Goal: Task Accomplishment & Management: Manage account settings

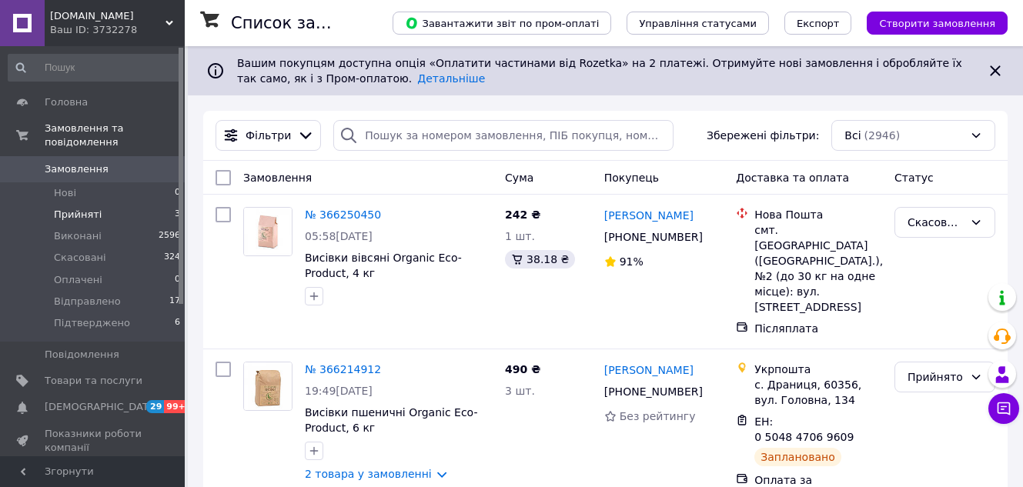
click at [83, 208] on span "Прийняті" at bounding box center [78, 215] width 48 height 14
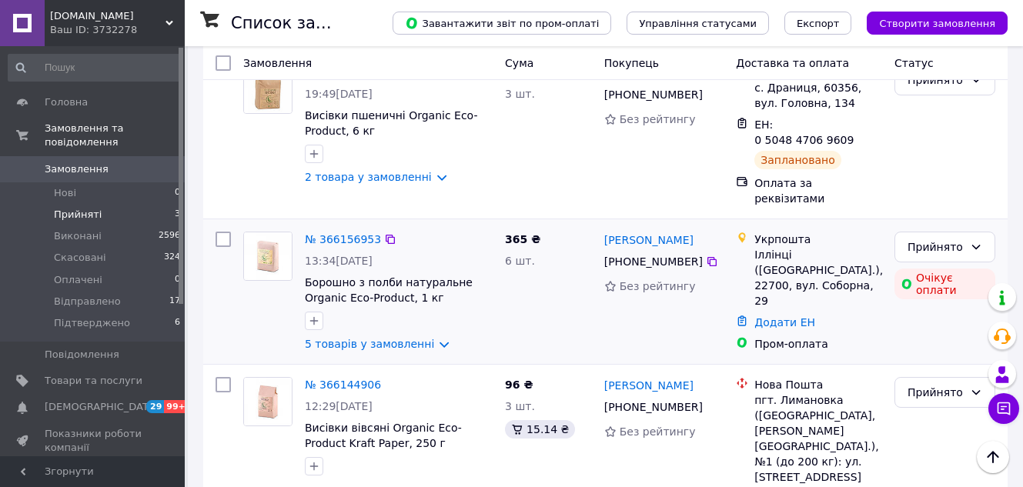
scroll to position [210, 0]
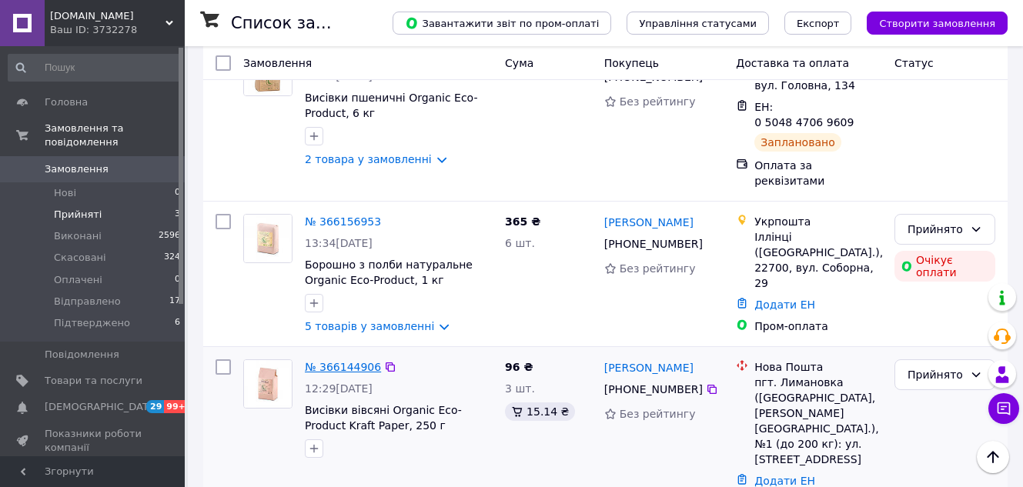
click at [360, 361] on link "№ 366144906" at bounding box center [343, 367] width 76 height 12
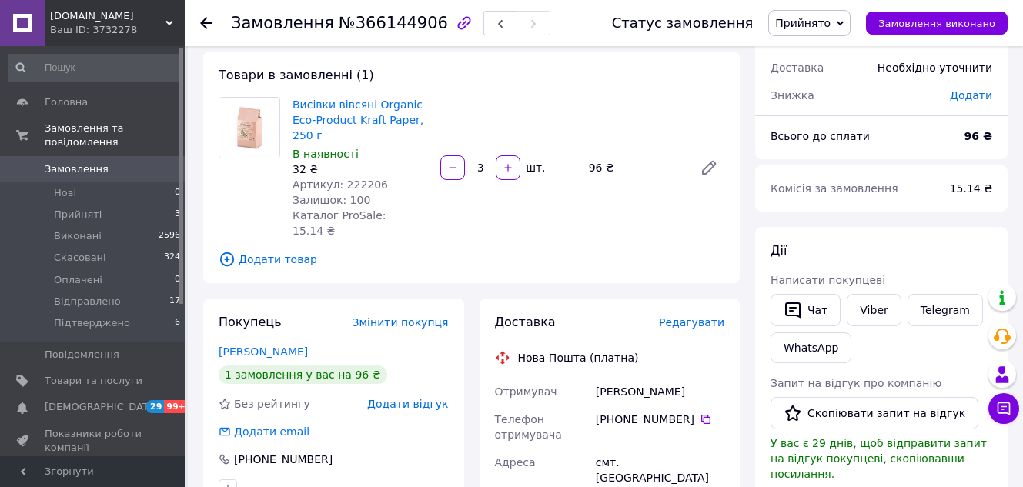
scroll to position [154, 0]
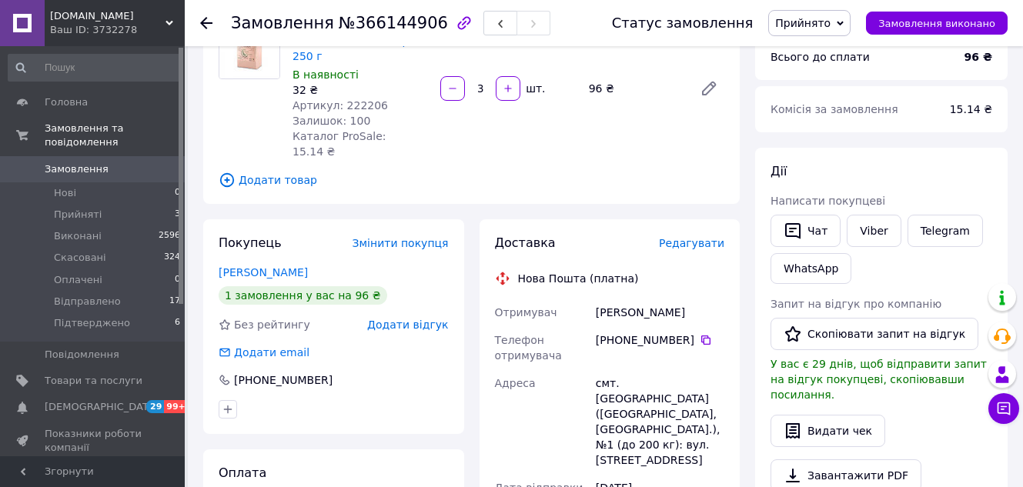
drag, startPoint x: 596, startPoint y: 322, endPoint x: 686, endPoint y: 322, distance: 90.0
click at [686, 332] on div "[PHONE_NUMBER]" at bounding box center [660, 339] width 129 height 15
copy div "[PHONE_NUMBER]"
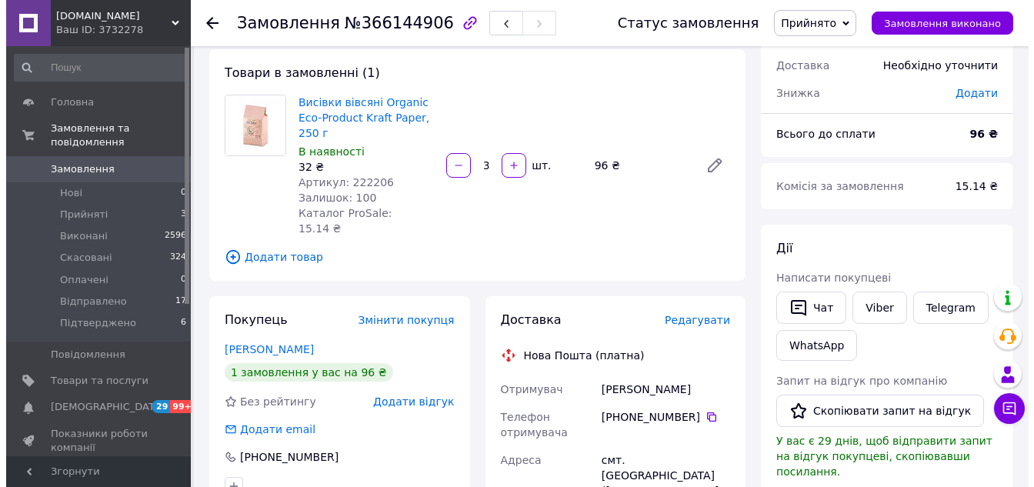
scroll to position [0, 0]
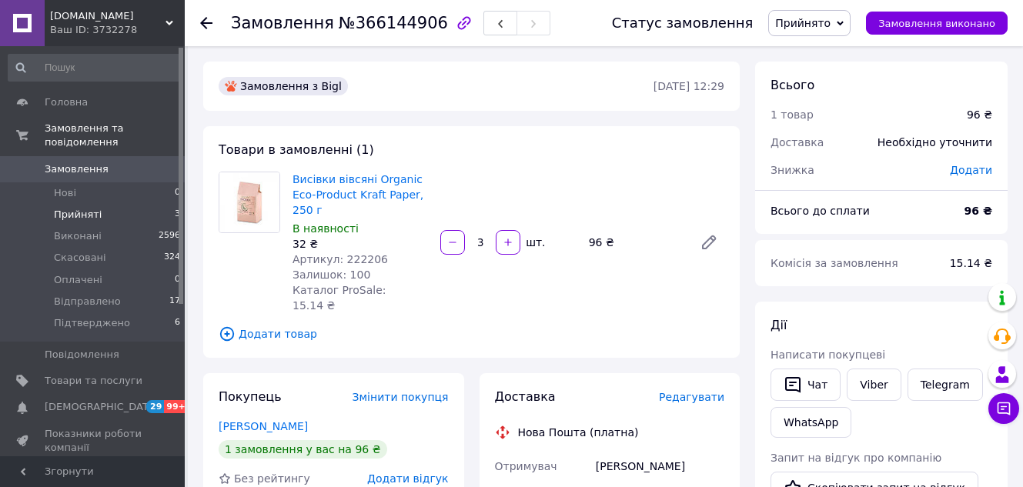
click at [120, 204] on li "Прийняті 3" at bounding box center [94, 215] width 189 height 22
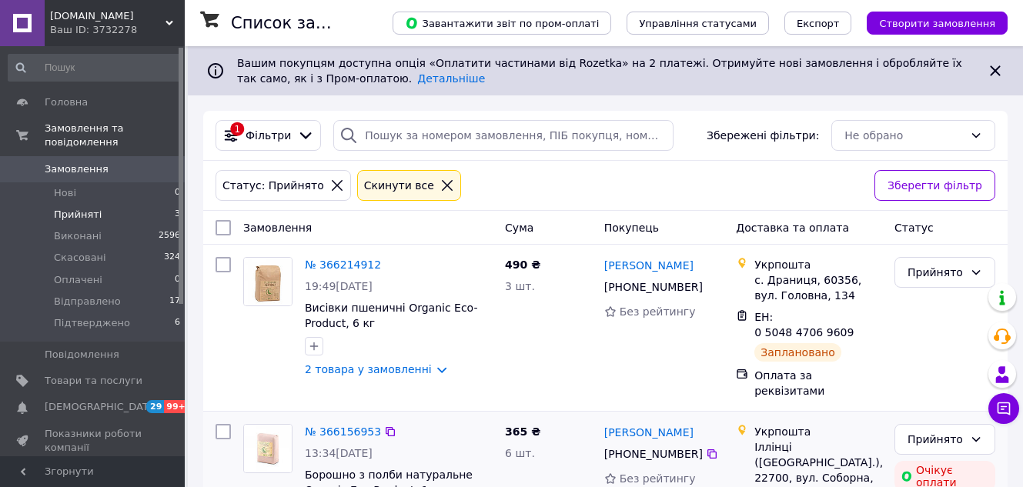
scroll to position [210, 0]
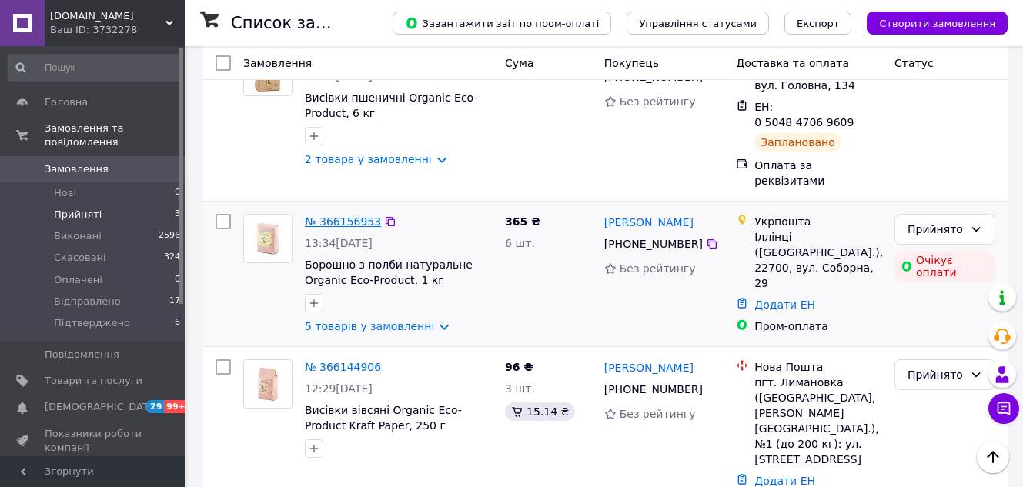
click at [344, 215] on link "№ 366156953" at bounding box center [343, 221] width 76 height 12
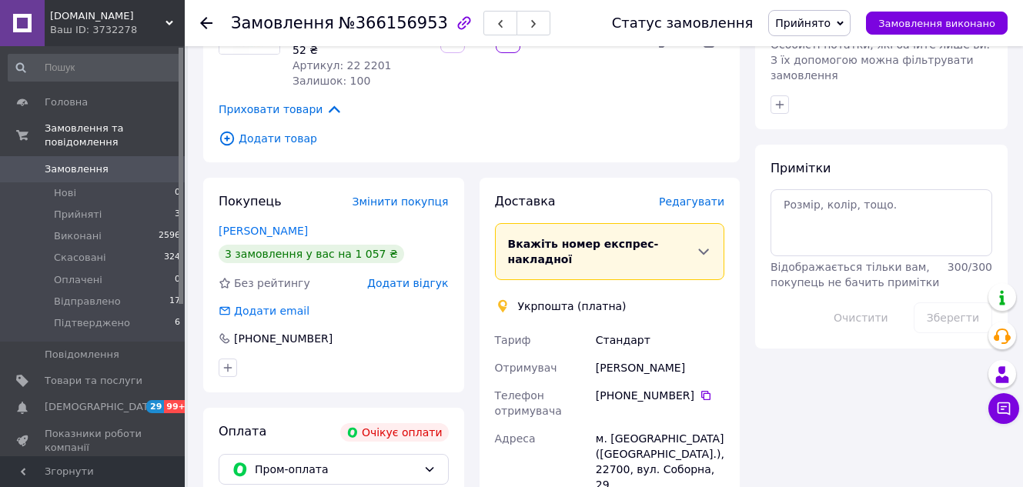
scroll to position [847, 0]
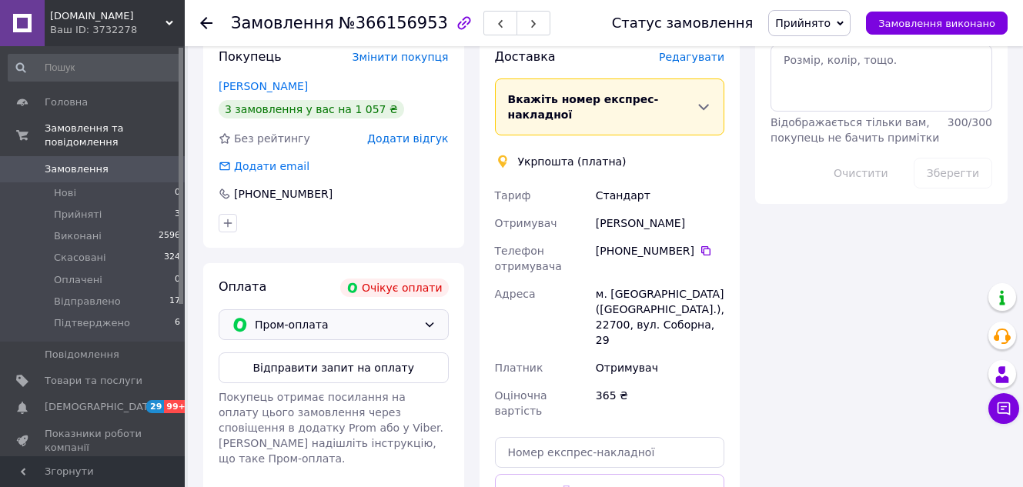
click at [399, 316] on span "Пром-оплата" at bounding box center [336, 324] width 162 height 17
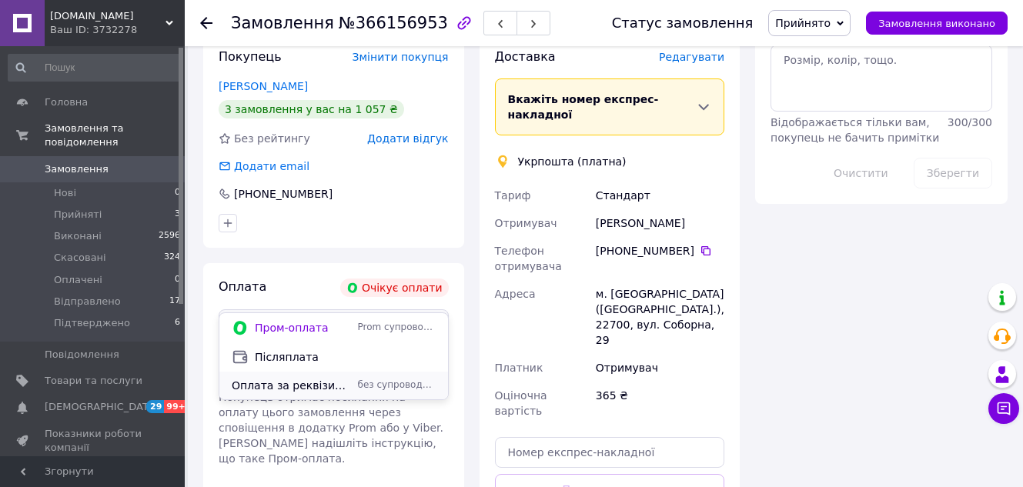
click at [327, 392] on span "Оплата за реквізитами" at bounding box center [292, 385] width 120 height 15
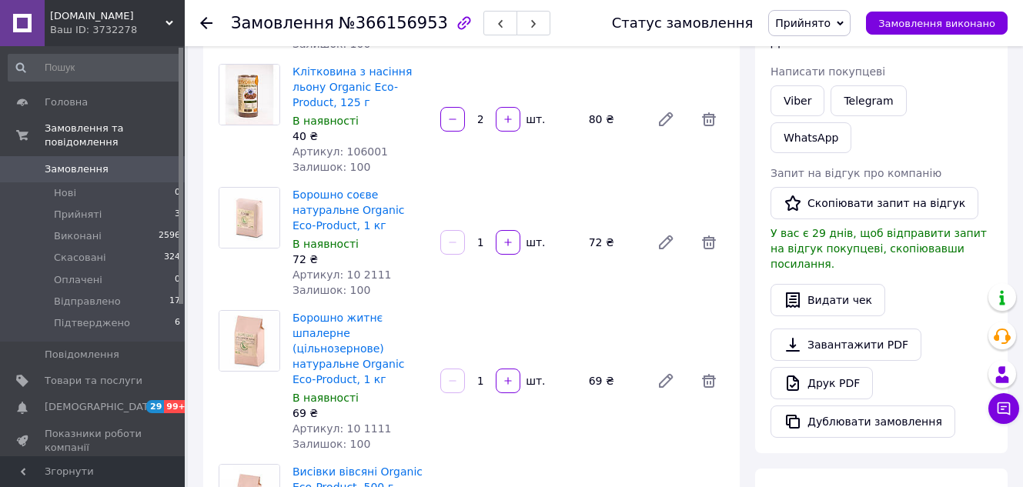
scroll to position [539, 0]
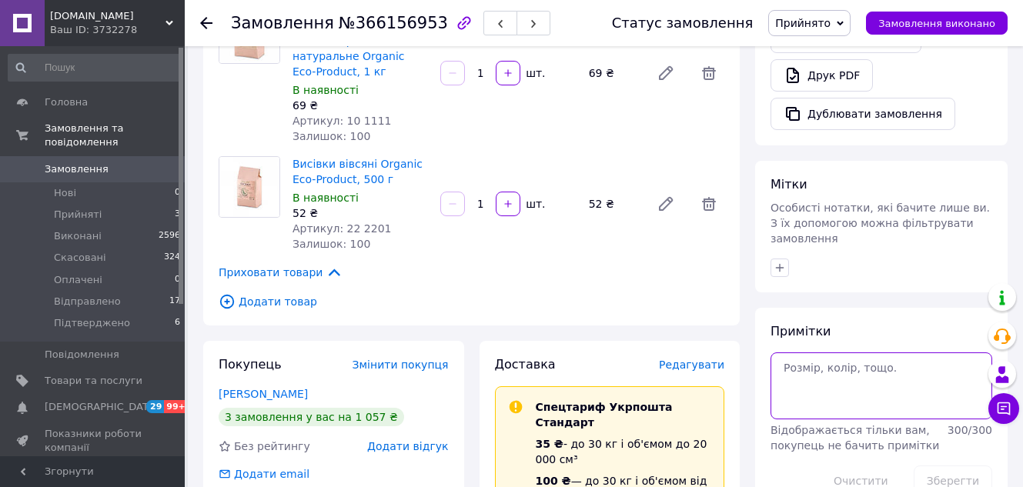
click at [852, 352] on textarea at bounding box center [881, 385] width 222 height 66
type textarea "347грн, 5%"
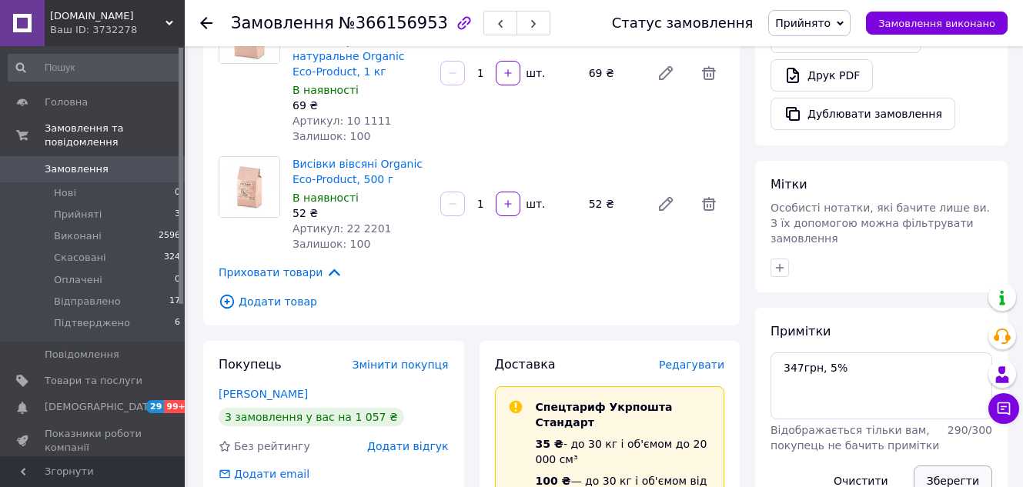
click at [955, 466] on button "Зберегти" at bounding box center [952, 481] width 78 height 31
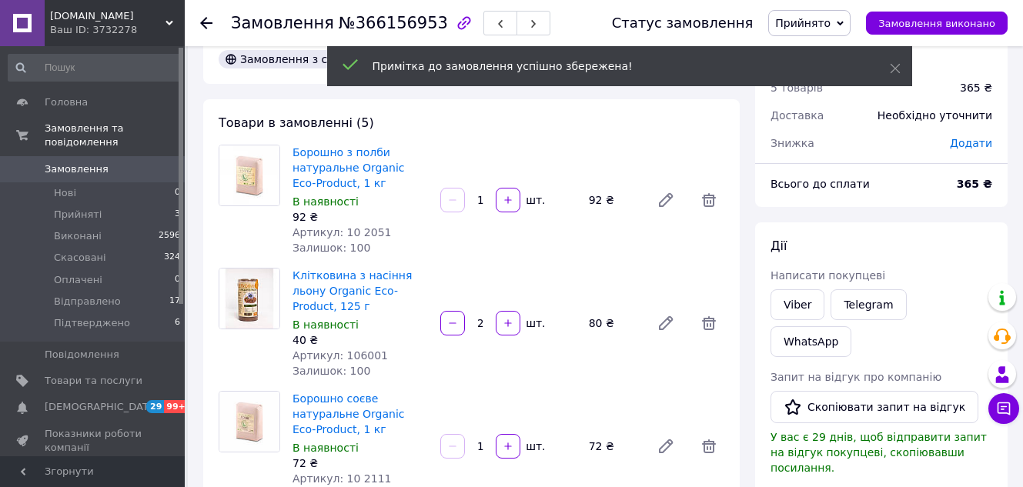
scroll to position [0, 0]
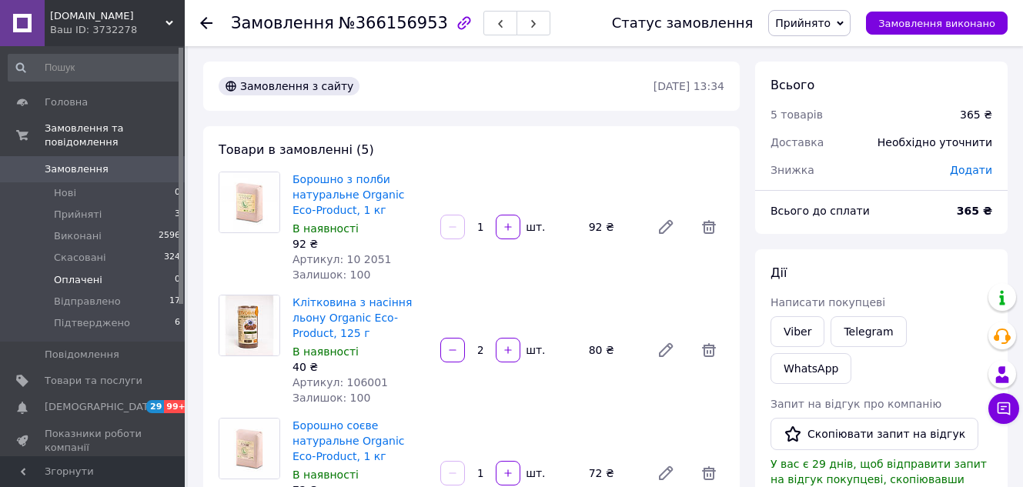
click at [89, 273] on span "Оплачені" at bounding box center [78, 280] width 48 height 14
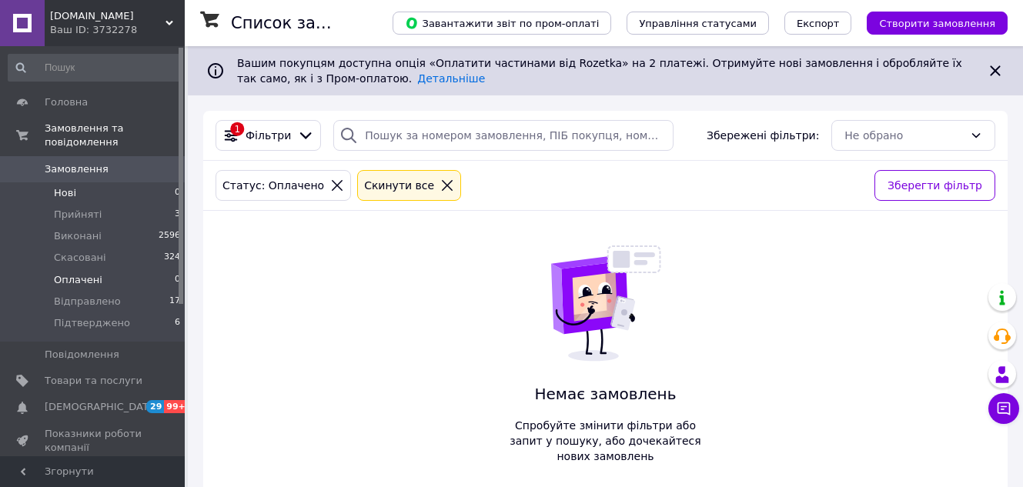
click at [83, 182] on li "Нові 0" at bounding box center [94, 193] width 189 height 22
click at [92, 295] on span "Відправлено" at bounding box center [87, 302] width 67 height 14
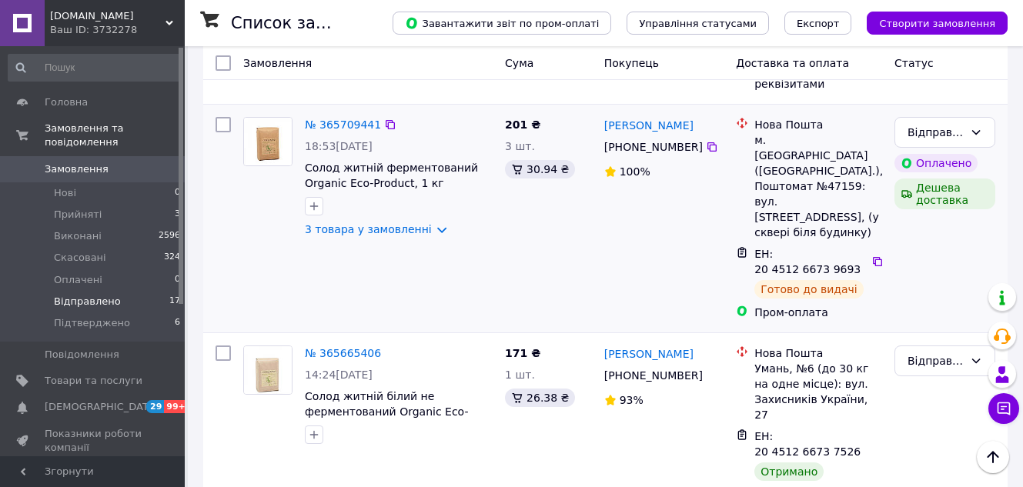
scroll to position [616, 0]
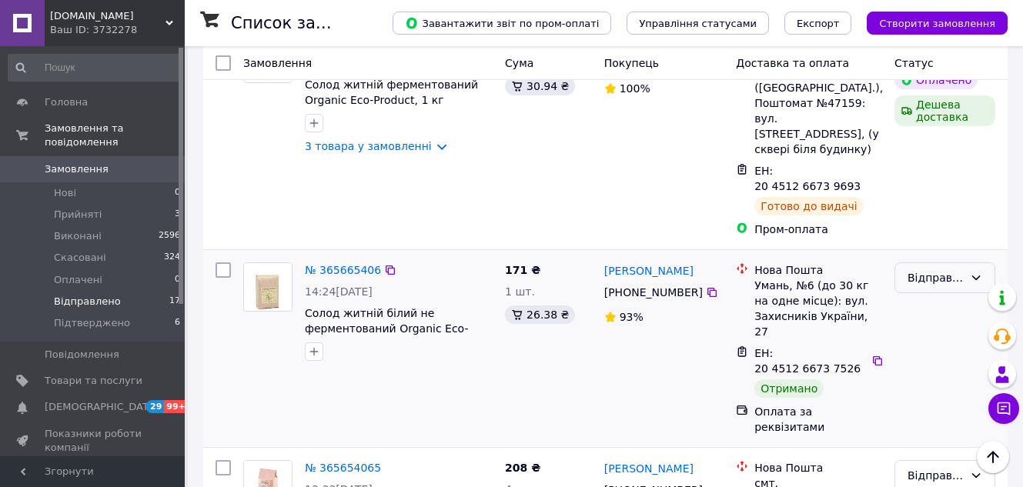
click at [939, 269] on div "Відправлено" at bounding box center [935, 277] width 56 height 17
click at [942, 180] on li "Виконано" at bounding box center [944, 170] width 99 height 28
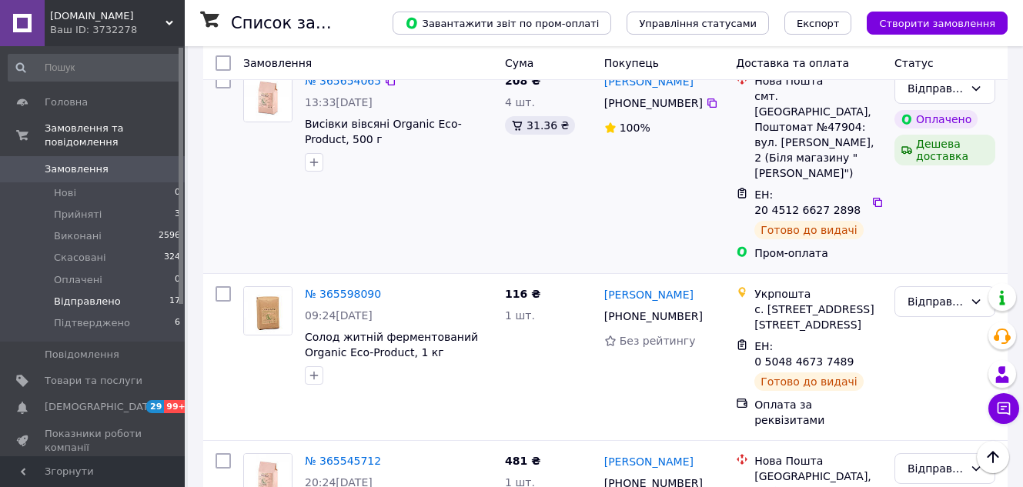
scroll to position [1077, 0]
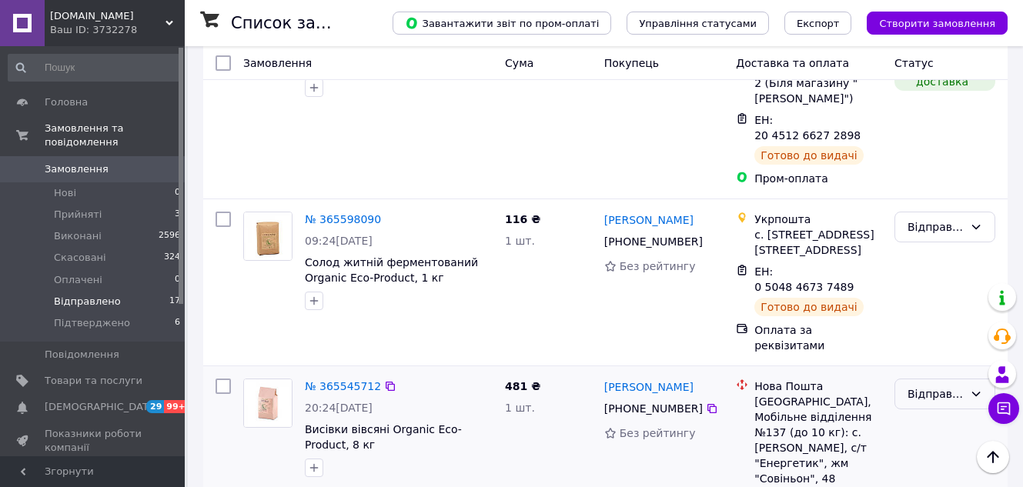
click at [960, 386] on div "Відправлено" at bounding box center [935, 394] width 56 height 17
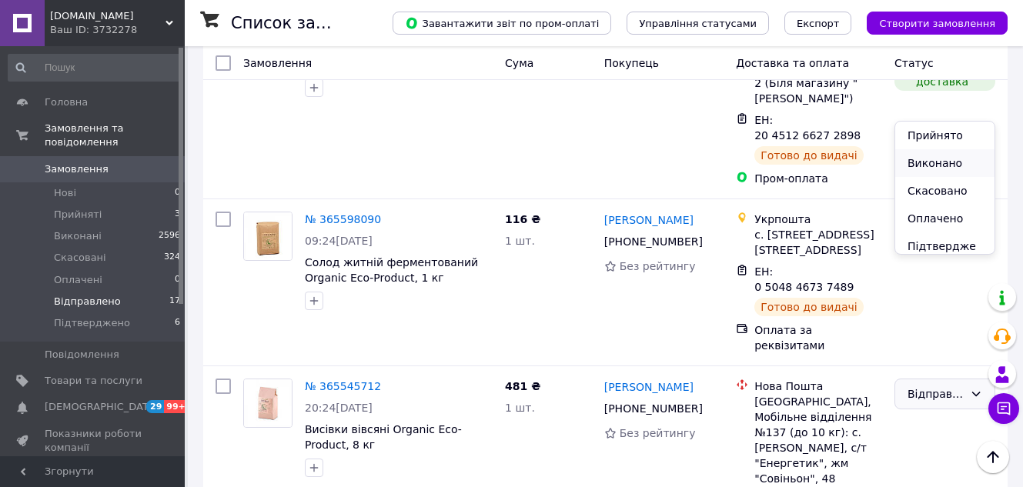
click at [954, 163] on li "Виконано" at bounding box center [944, 163] width 99 height 28
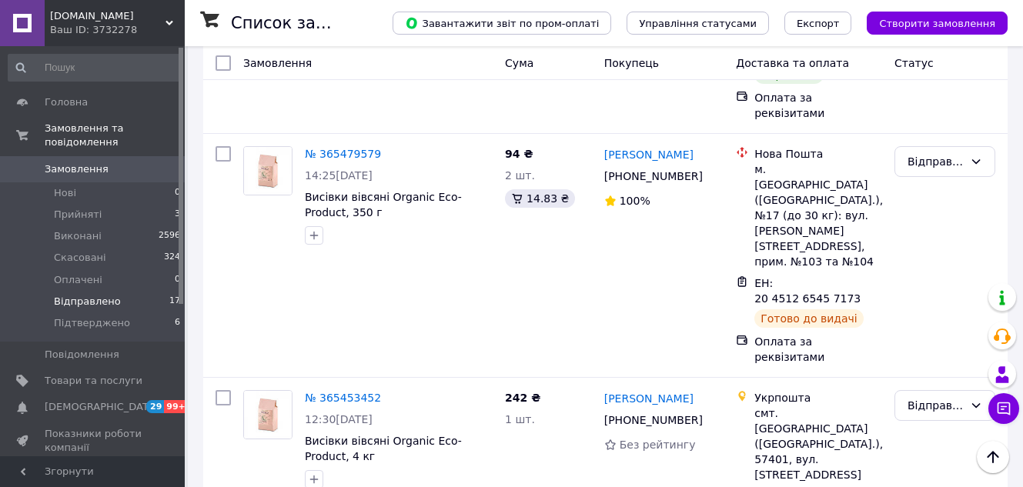
scroll to position [1539, 0]
click at [929, 218] on li "Виконано" at bounding box center [944, 218] width 99 height 28
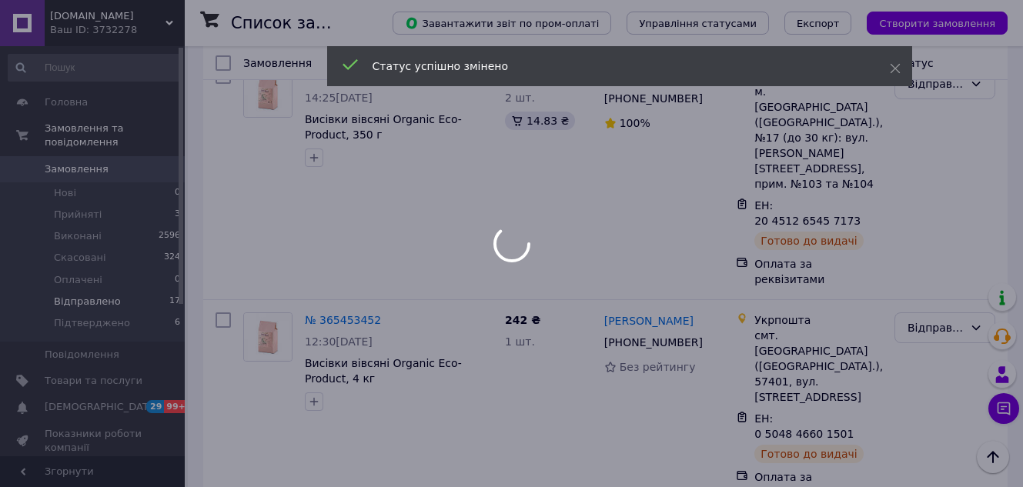
scroll to position [1770, 0]
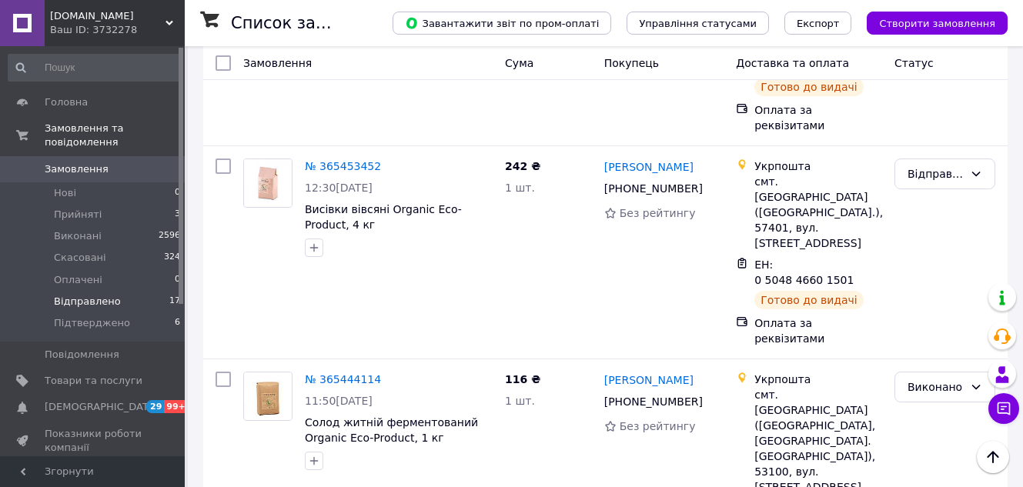
click at [923, 308] on li "Виконано" at bounding box center [944, 306] width 99 height 28
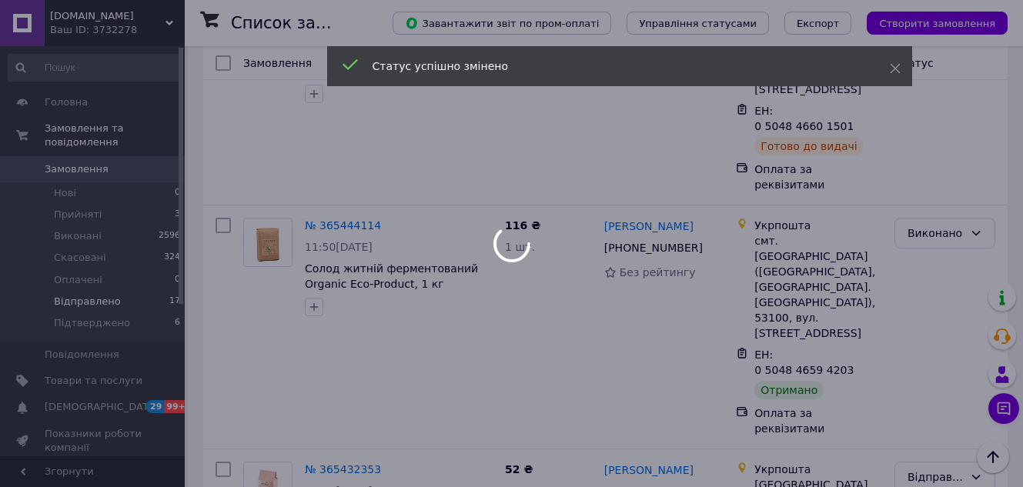
scroll to position [2001, 0]
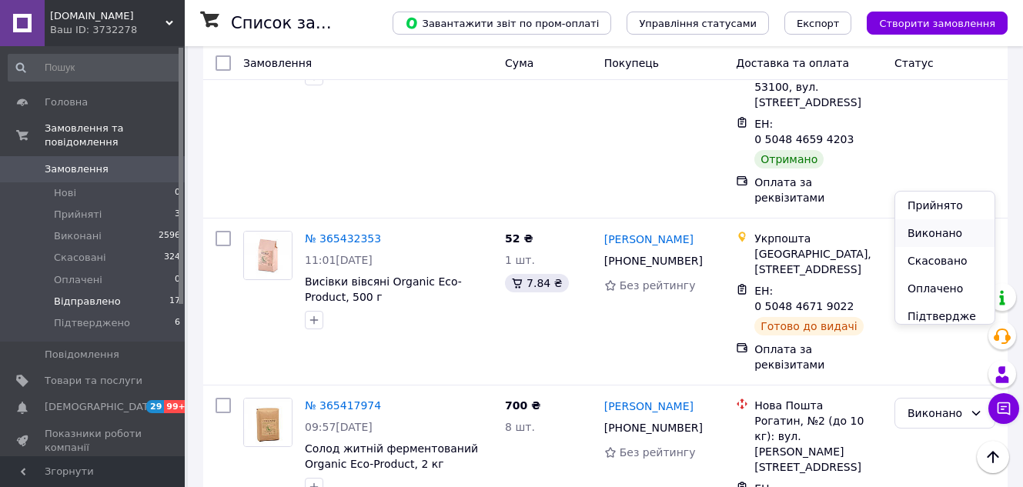
click at [925, 232] on li "Виконано" at bounding box center [944, 233] width 99 height 28
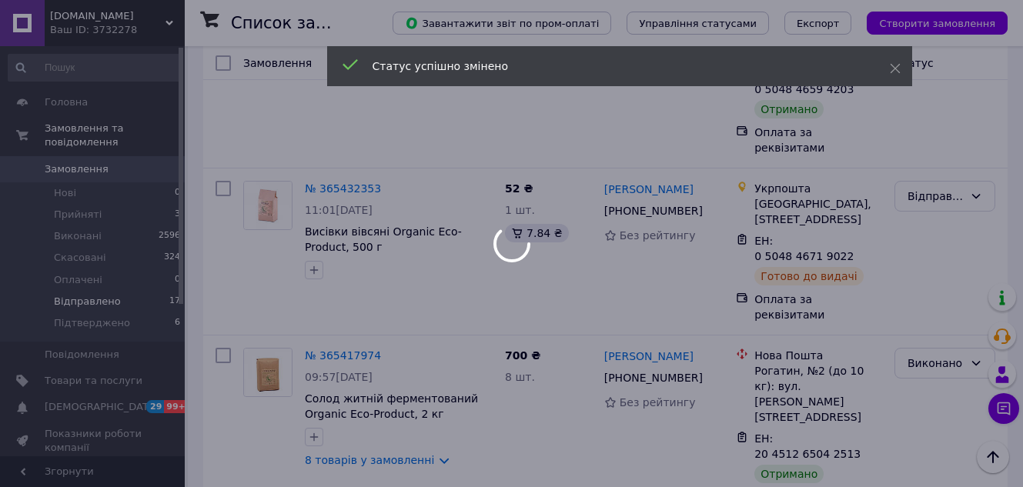
scroll to position [2232, 0]
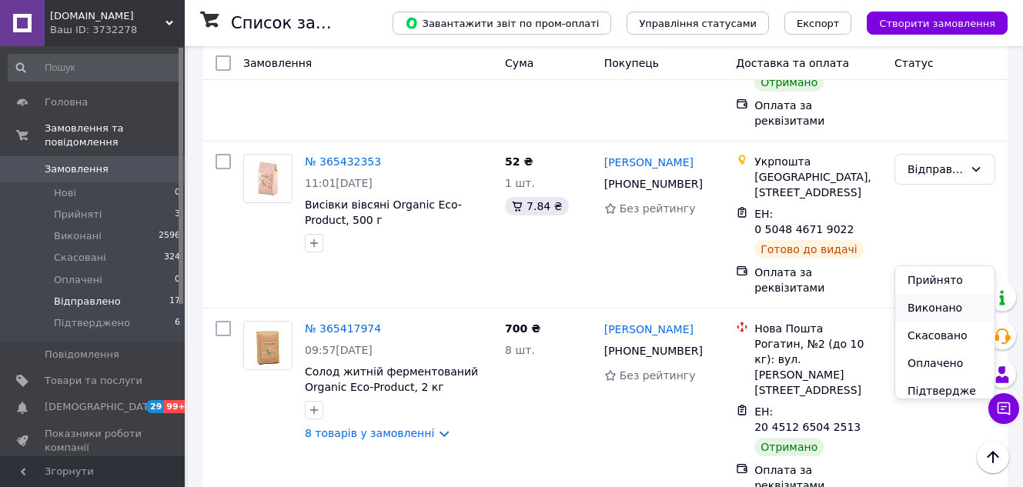
click at [924, 309] on li "Виконано" at bounding box center [944, 308] width 99 height 28
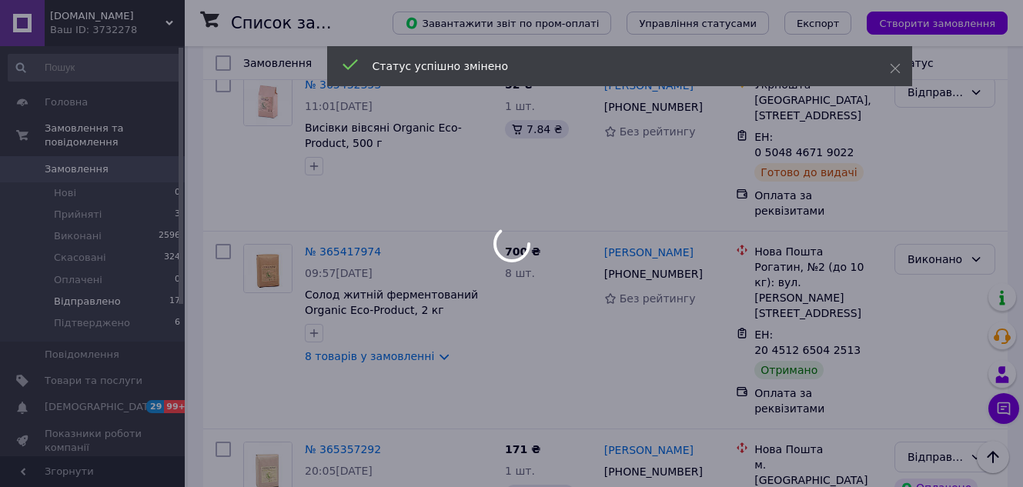
scroll to position [2386, 0]
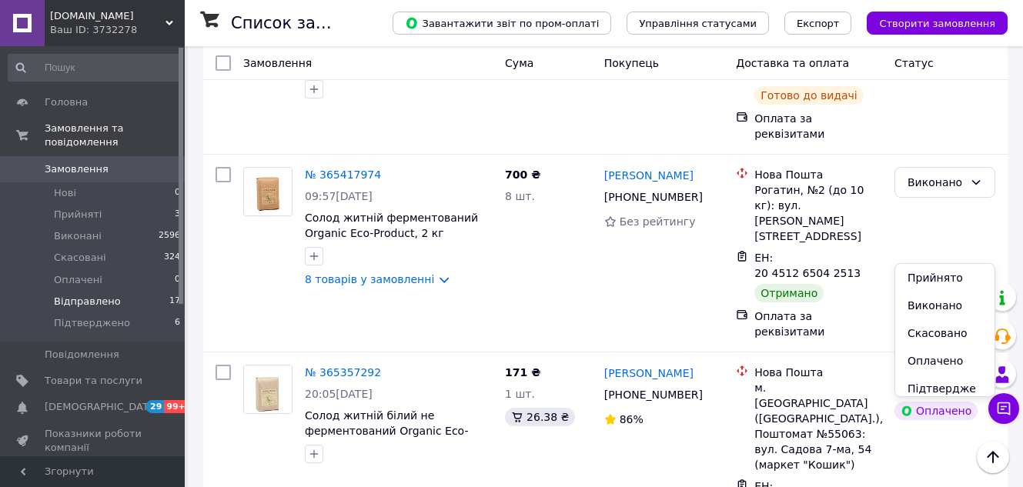
click at [926, 303] on li "Виконано" at bounding box center [944, 306] width 99 height 28
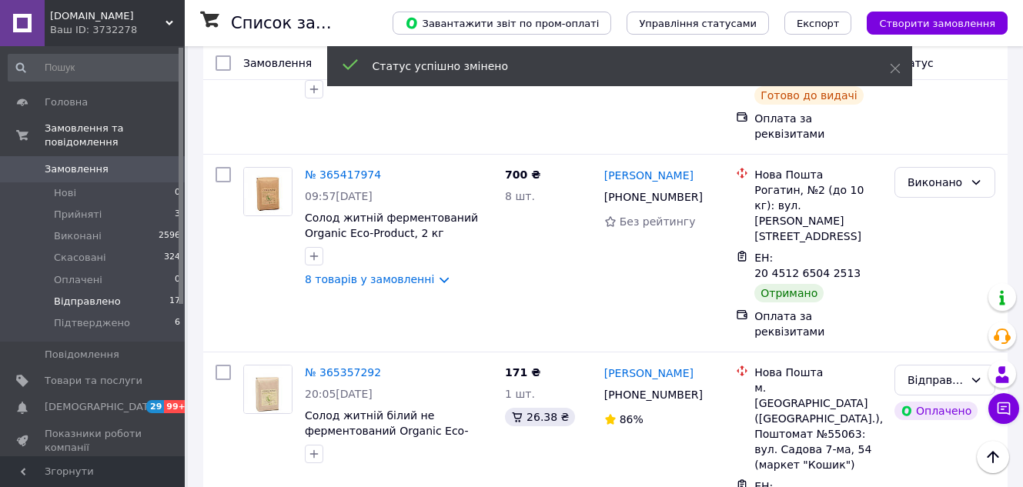
scroll to position [2425, 0]
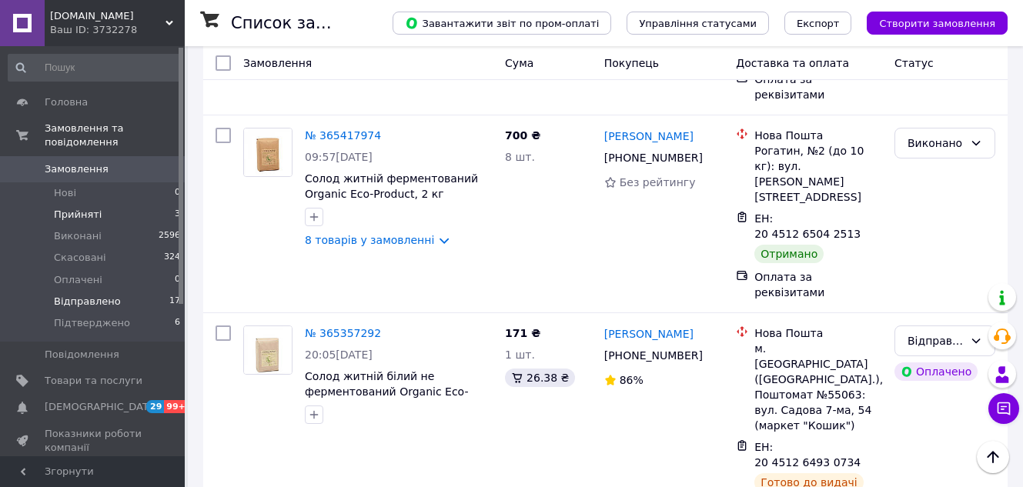
click at [106, 205] on li "Прийняті 3" at bounding box center [94, 215] width 189 height 22
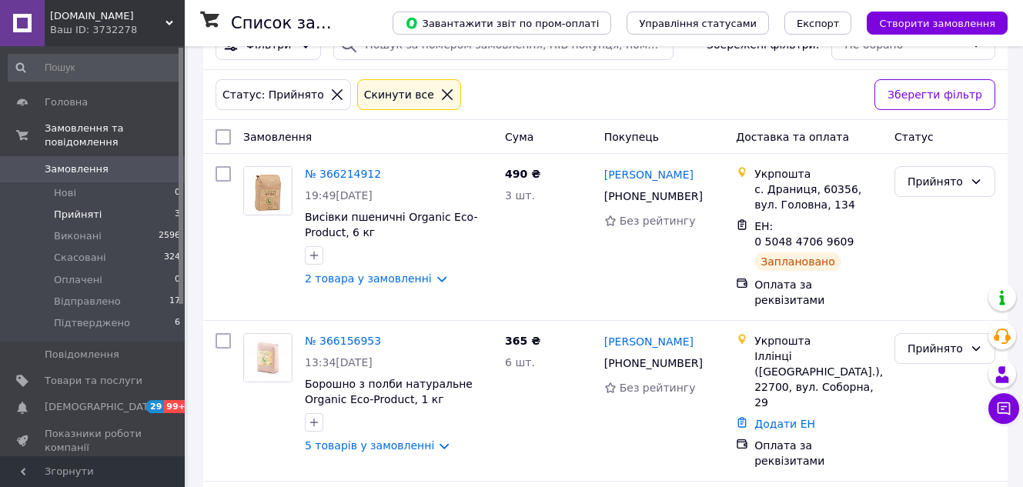
scroll to position [154, 0]
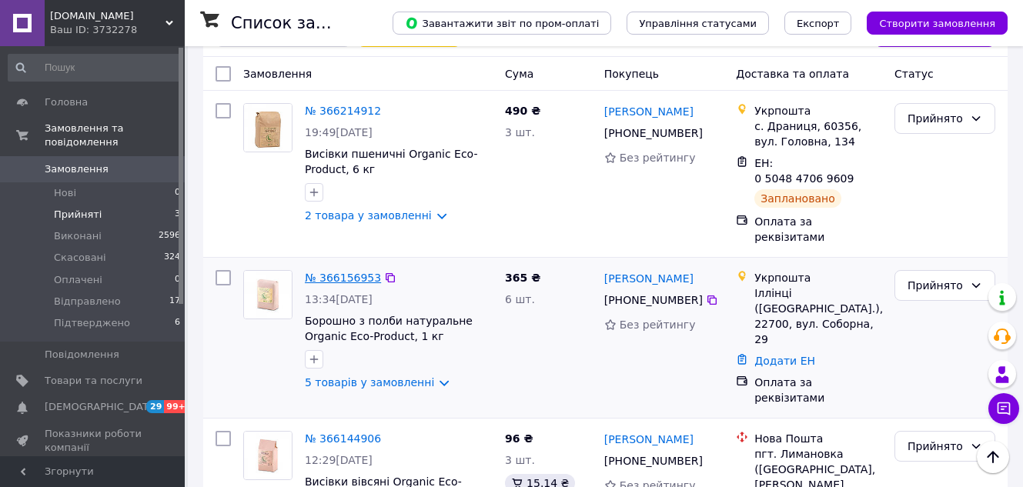
click at [340, 272] on link "№ 366156953" at bounding box center [343, 278] width 76 height 12
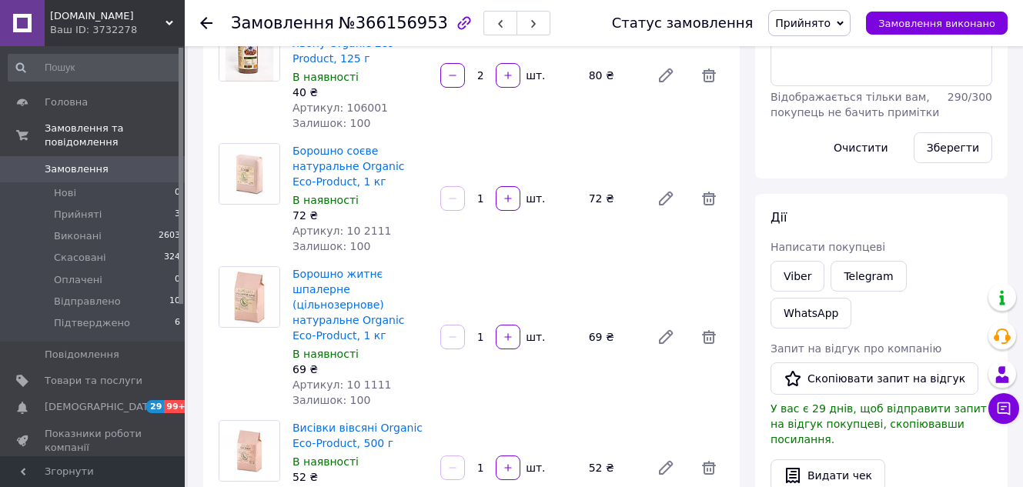
scroll to position [385, 0]
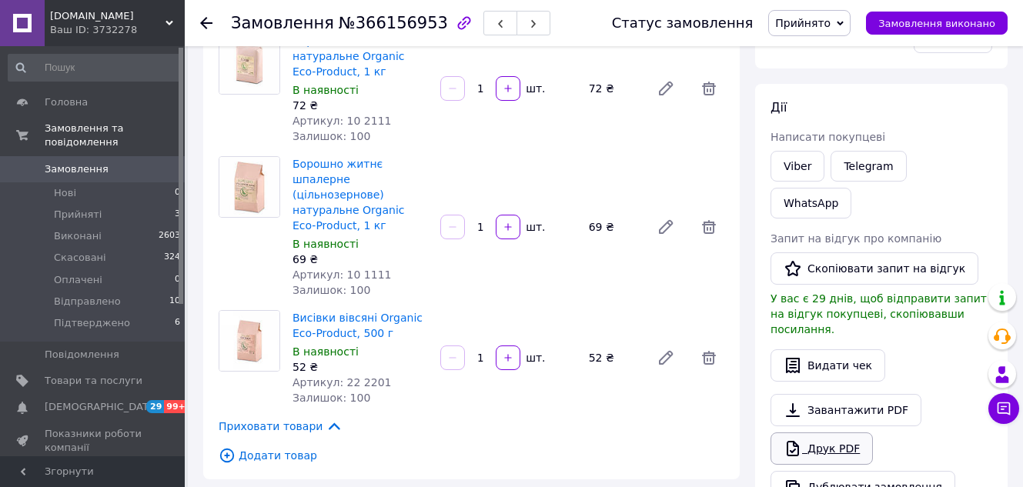
click at [855, 433] on link "Друк PDF" at bounding box center [821, 449] width 102 height 32
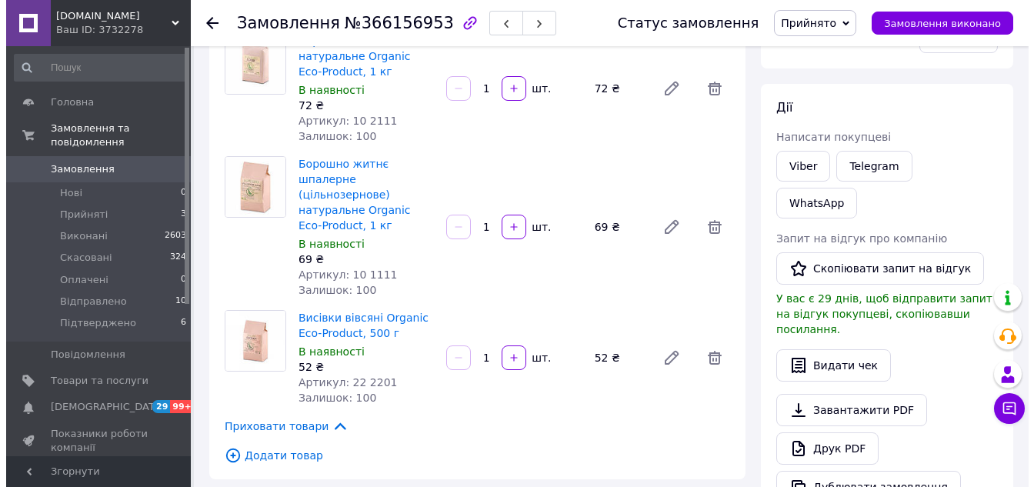
scroll to position [616, 0]
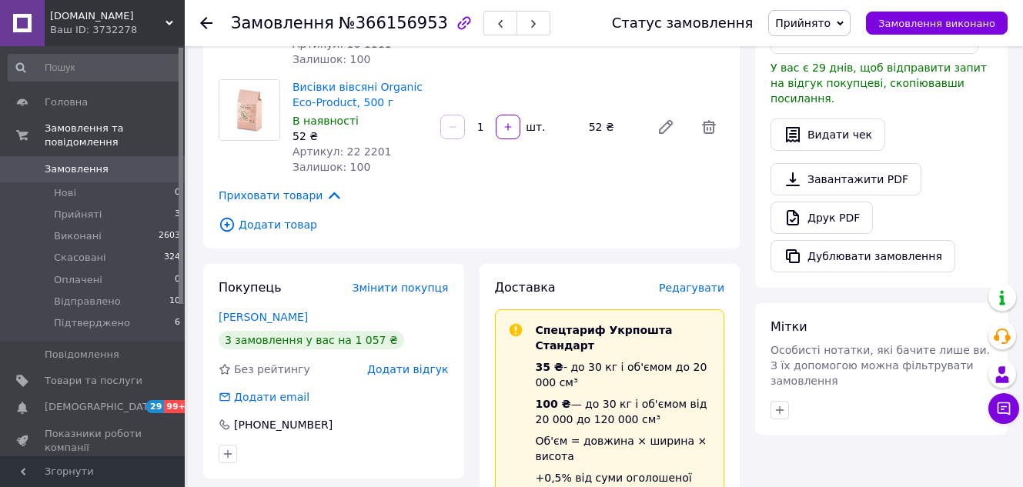
click at [710, 282] on span "Редагувати" at bounding box center [691, 288] width 65 height 12
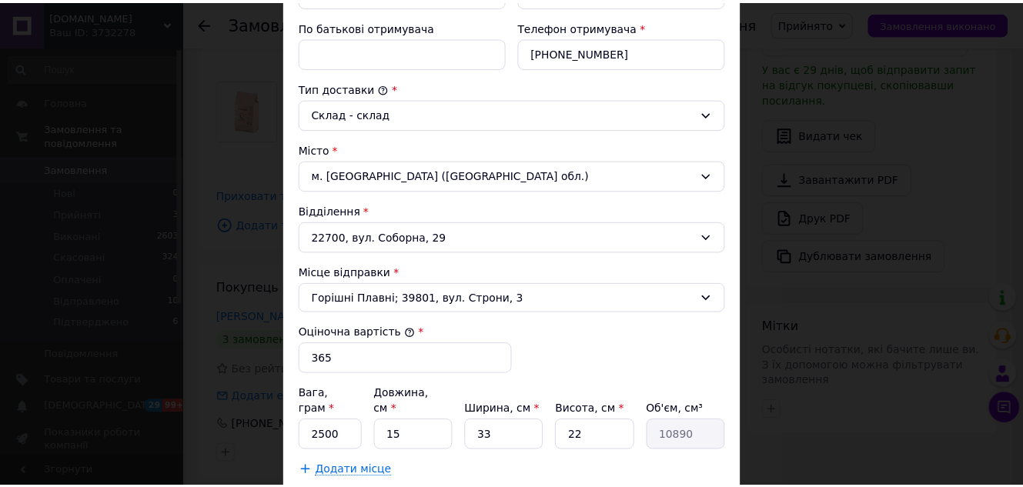
scroll to position [462, 0]
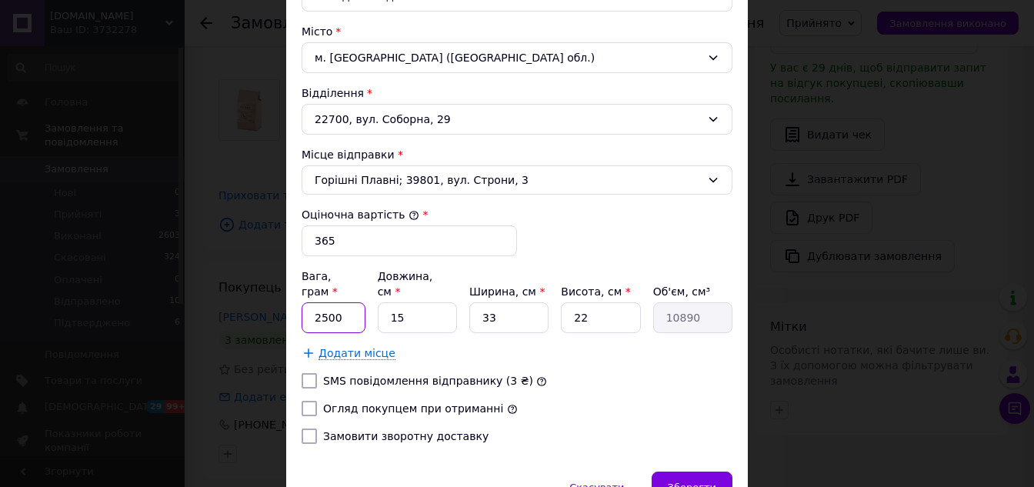
click at [337, 302] on input "2500" at bounding box center [334, 317] width 64 height 31
type input "2"
type input "3750"
click at [430, 302] on input "15" at bounding box center [417, 317] width 79 height 31
type input "1"
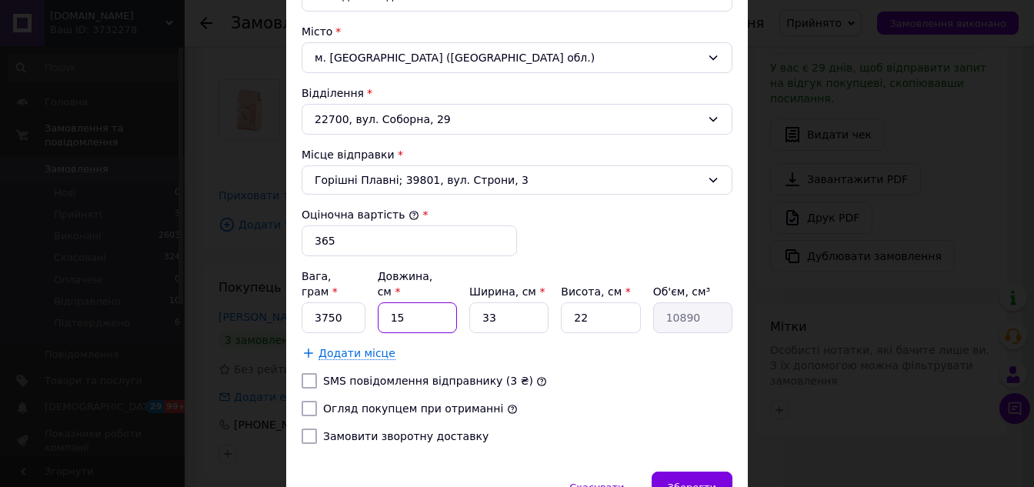
type input "726"
type input "3"
type input "2178"
type input "38"
type input "27588"
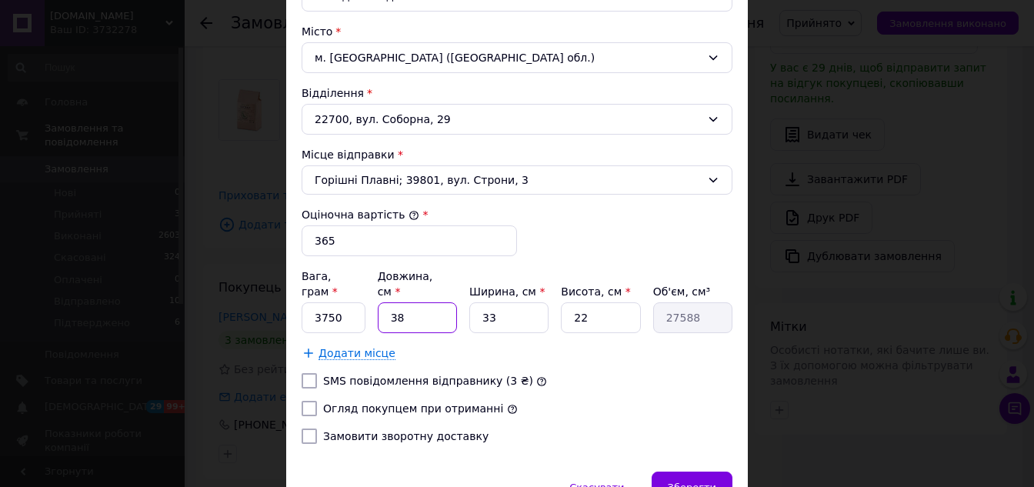
type input "38"
click at [499, 302] on input "33" at bounding box center [508, 317] width 79 height 31
type input "3"
type input "2508"
type input "2"
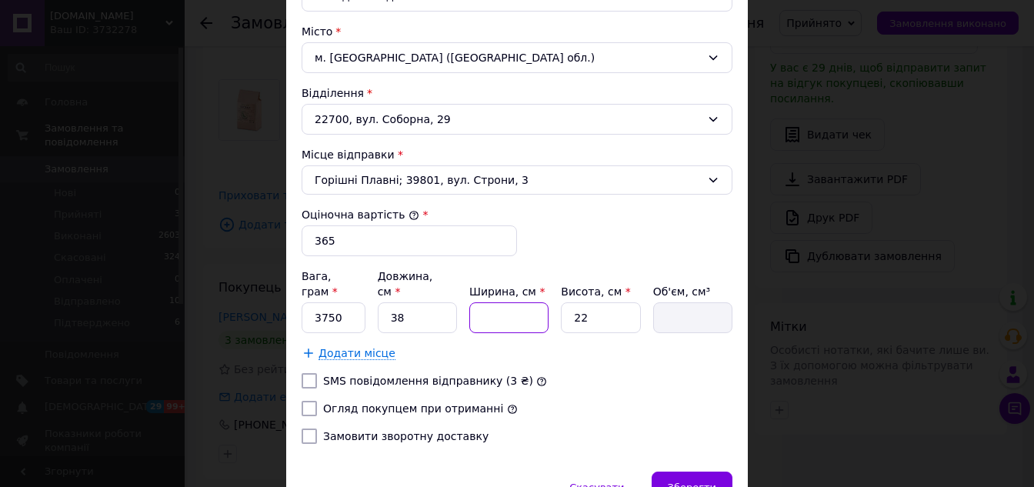
type input "1672"
type input "29"
type input "24244"
type input "29"
click at [591, 306] on input "22" at bounding box center [600, 317] width 79 height 31
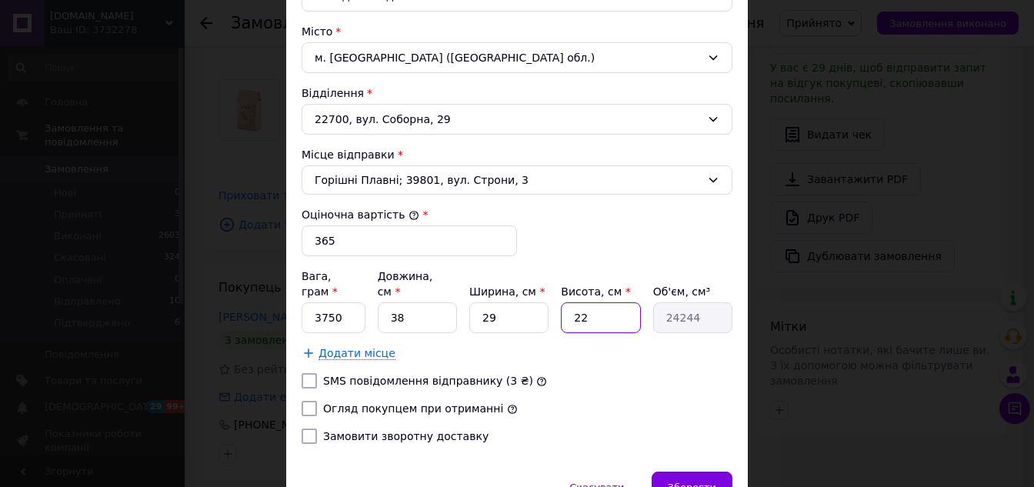
type input "2"
type input "2204"
type input "20"
type input "22040"
type input "20"
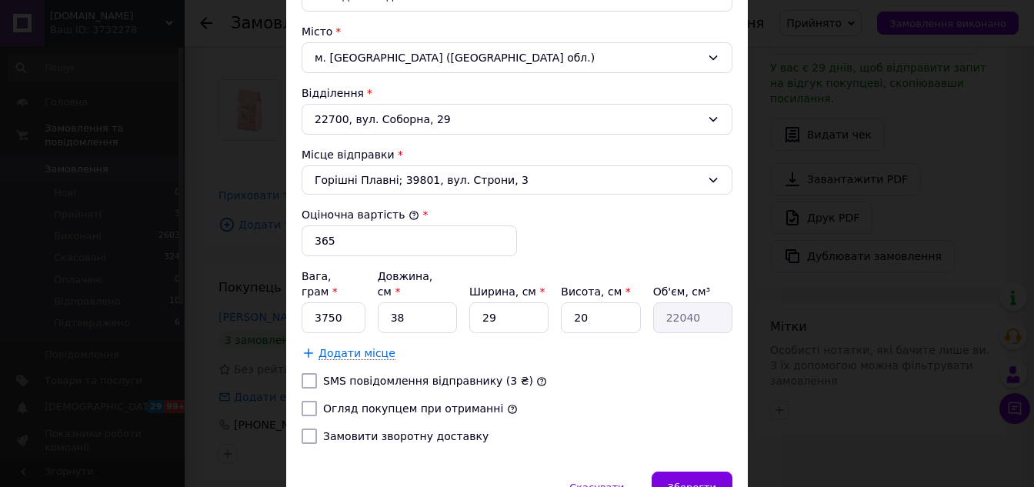
click at [312, 401] on input "Огляд покупцем при отриманні" at bounding box center [309, 408] width 15 height 15
checkbox input "true"
click at [674, 482] on span "Зберегти" at bounding box center [692, 488] width 48 height 12
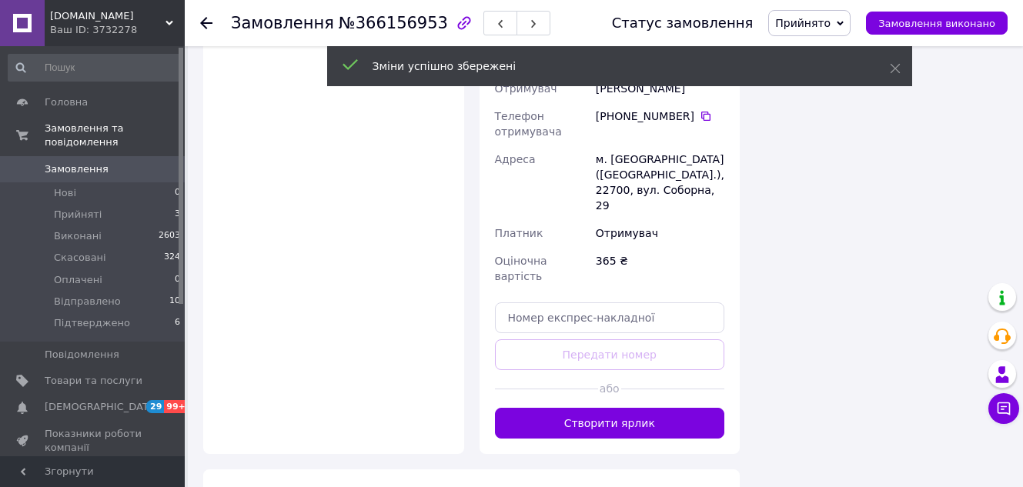
scroll to position [1154, 0]
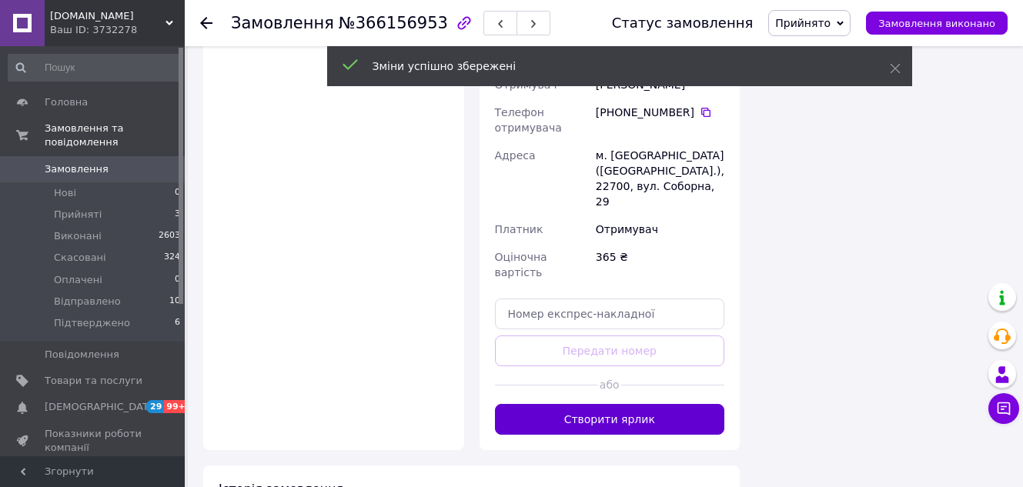
click at [623, 404] on button "Створити ярлик" at bounding box center [610, 419] width 230 height 31
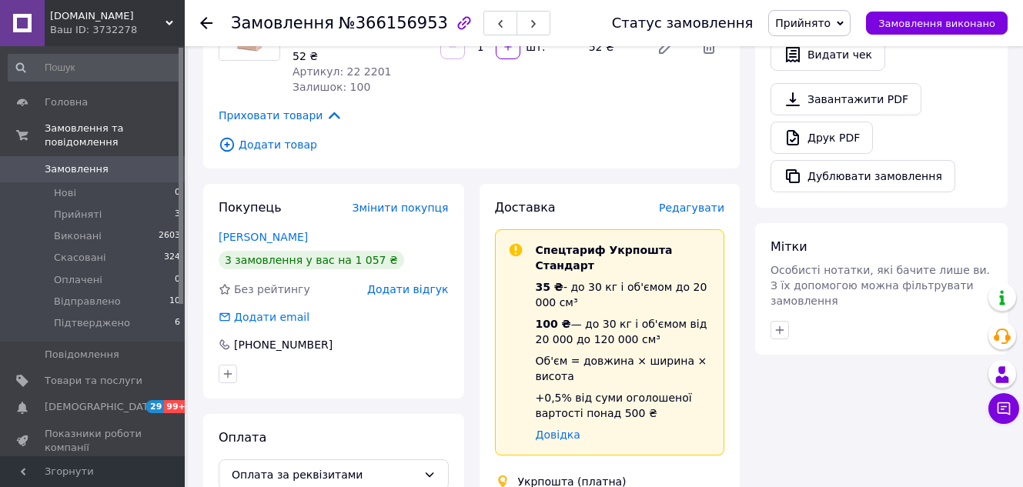
scroll to position [693, 0]
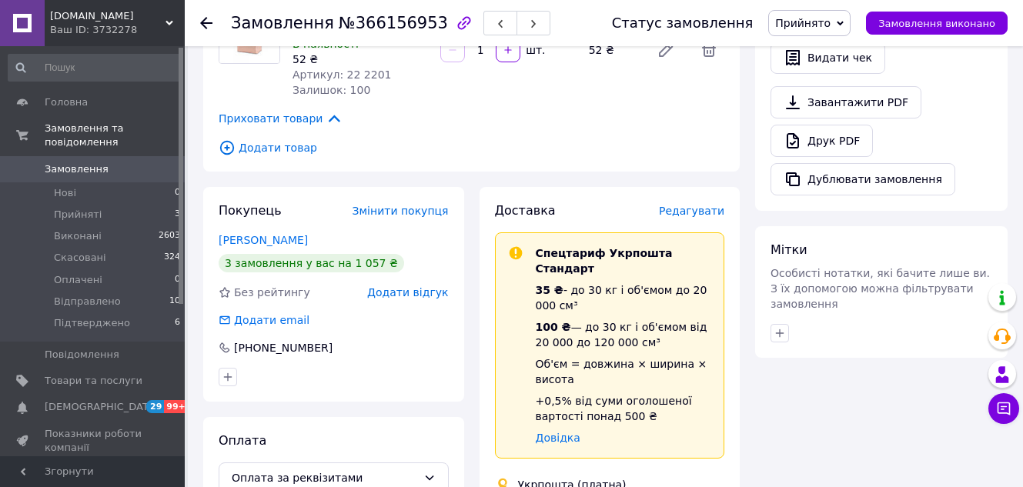
click at [699, 205] on span "Редагувати" at bounding box center [691, 211] width 65 height 12
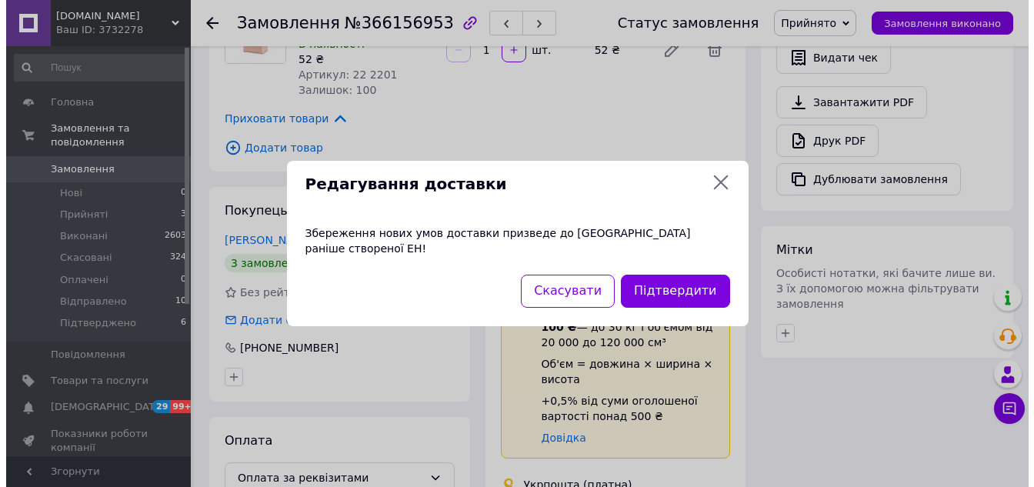
scroll to position [662, 0]
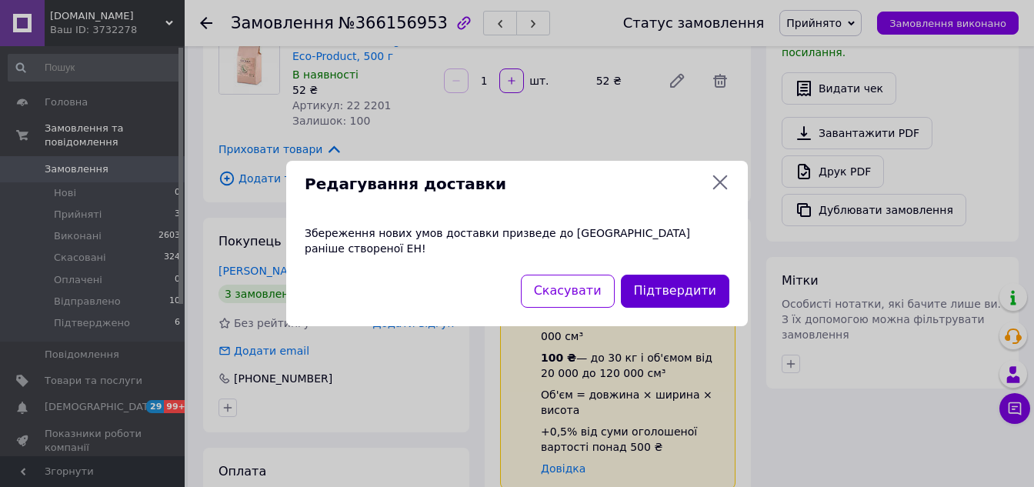
click at [688, 286] on button "Підтвердити" at bounding box center [675, 291] width 109 height 33
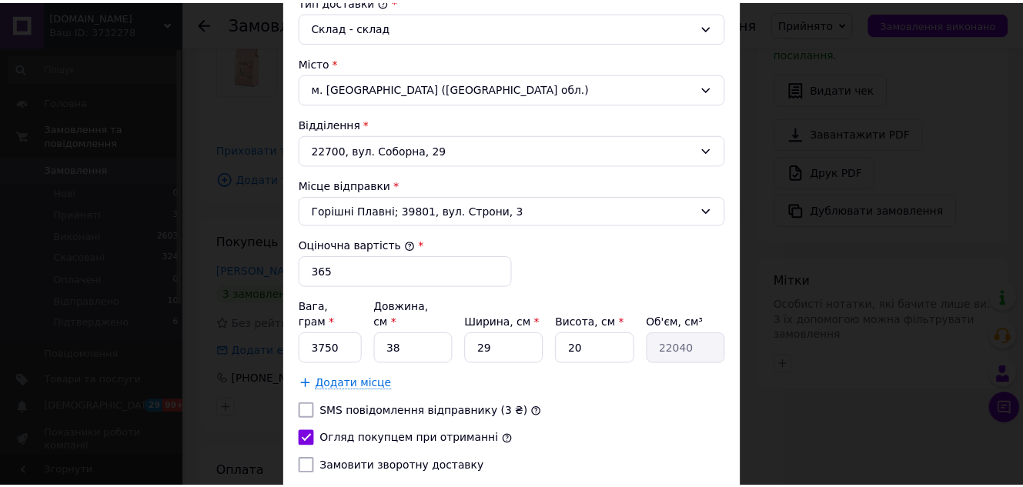
scroll to position [531, 0]
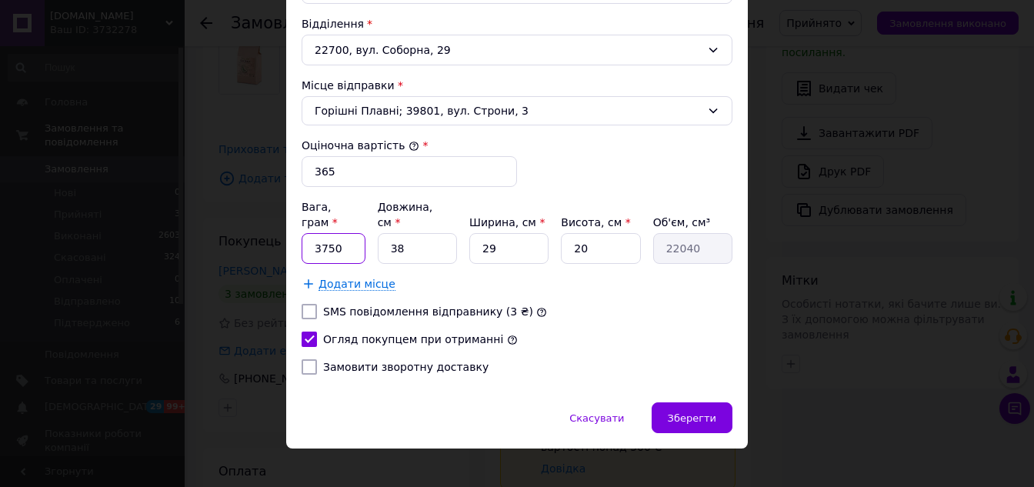
click at [351, 233] on input "3750" at bounding box center [334, 248] width 64 height 31
click at [412, 243] on input "38" at bounding box center [417, 248] width 79 height 31
type input "3"
type input "1740"
type input "30"
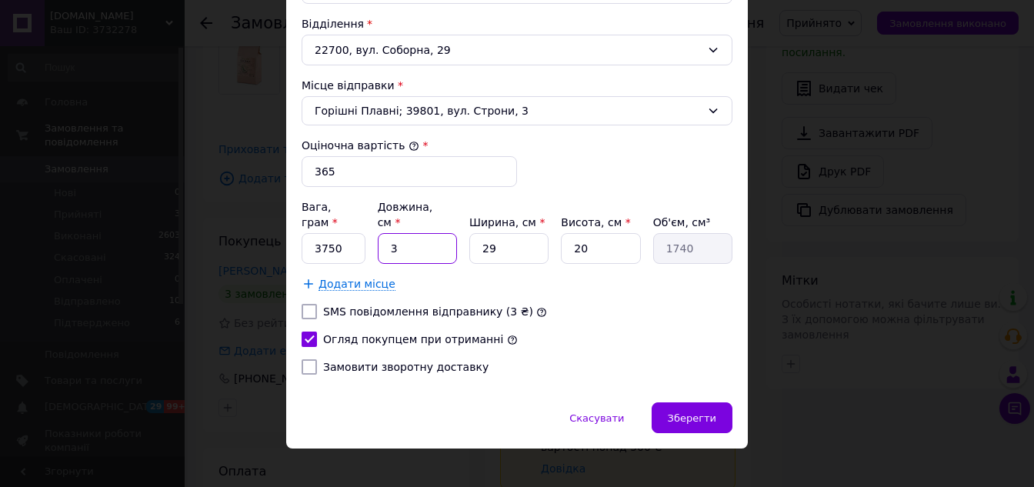
type input "17400"
type input "30"
click at [497, 233] on input "29" at bounding box center [508, 248] width 79 height 31
type input "2"
type input "1200"
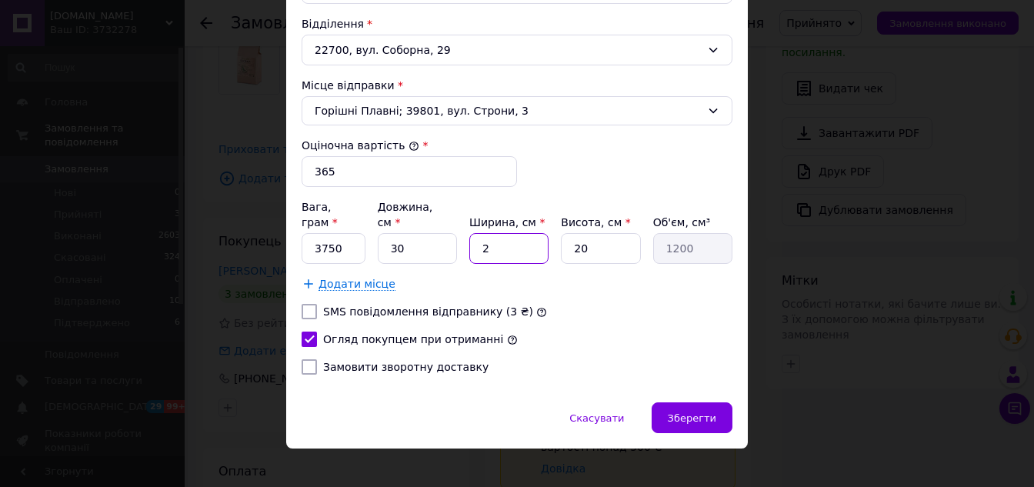
type input "22"
type input "13200"
type input "22"
click at [613, 233] on input "20" at bounding box center [600, 248] width 79 height 31
click at [666, 402] on div "Зберегти" at bounding box center [692, 417] width 81 height 31
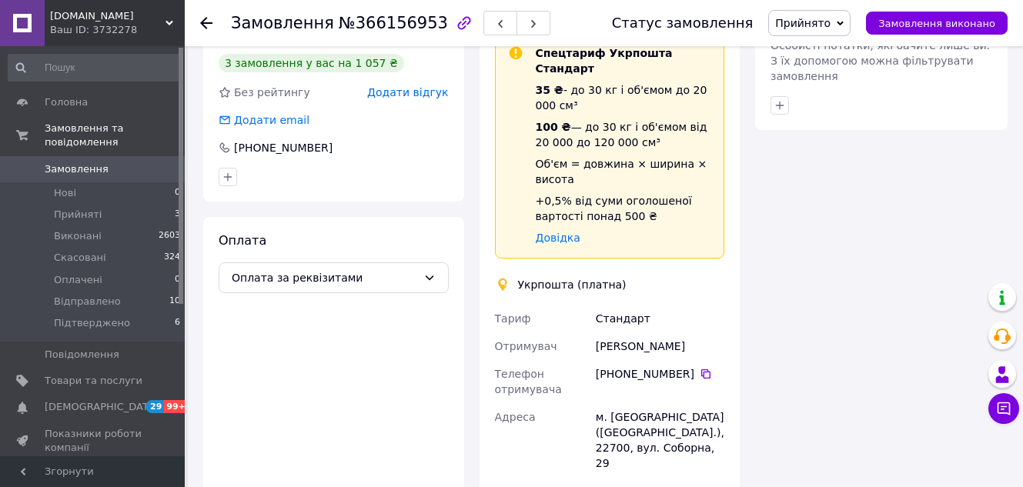
scroll to position [1047, 0]
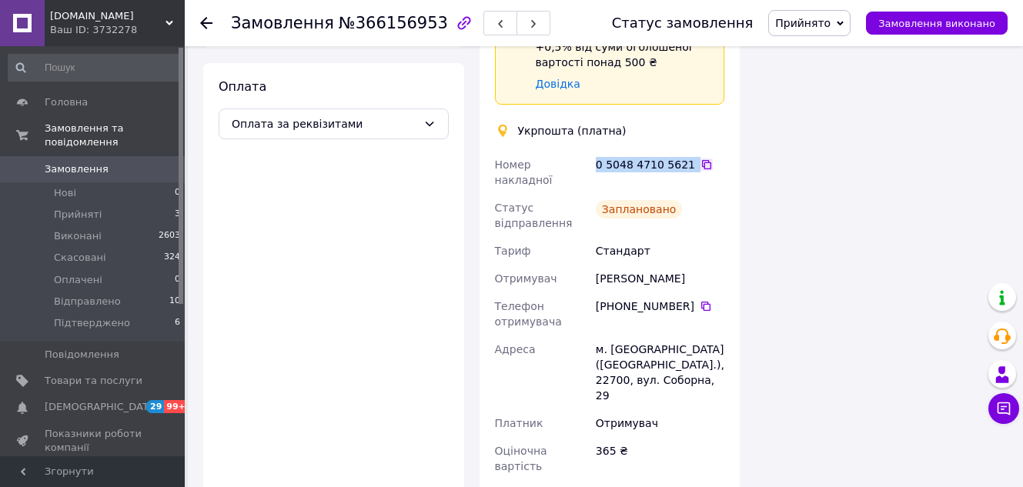
drag, startPoint x: 596, startPoint y: 115, endPoint x: 685, endPoint y: 115, distance: 88.5
click at [685, 157] on div "0 5048 4710 5621" at bounding box center [660, 164] width 129 height 15
copy div "0 5048 4710 5621"
click at [820, 29] on span "Прийнято" at bounding box center [802, 23] width 55 height 12
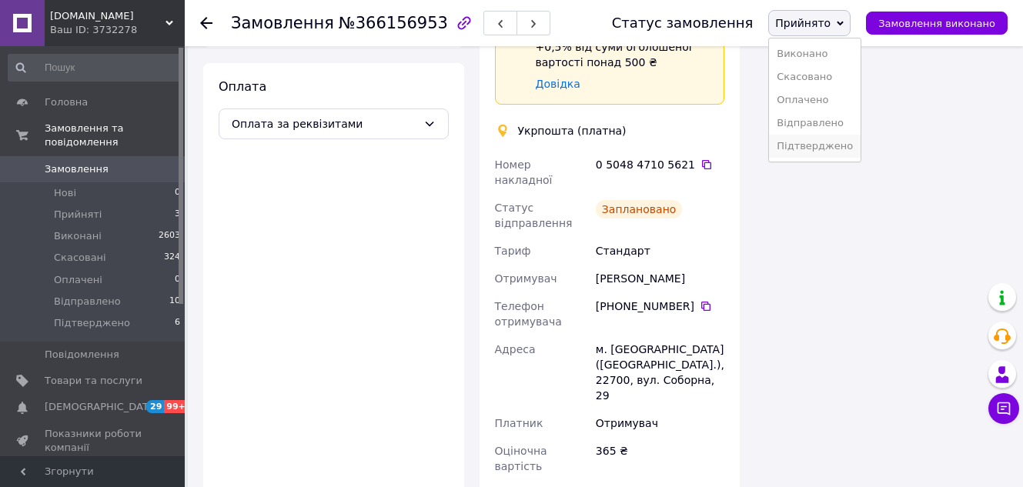
click at [815, 145] on li "Підтверджено" at bounding box center [815, 146] width 92 height 23
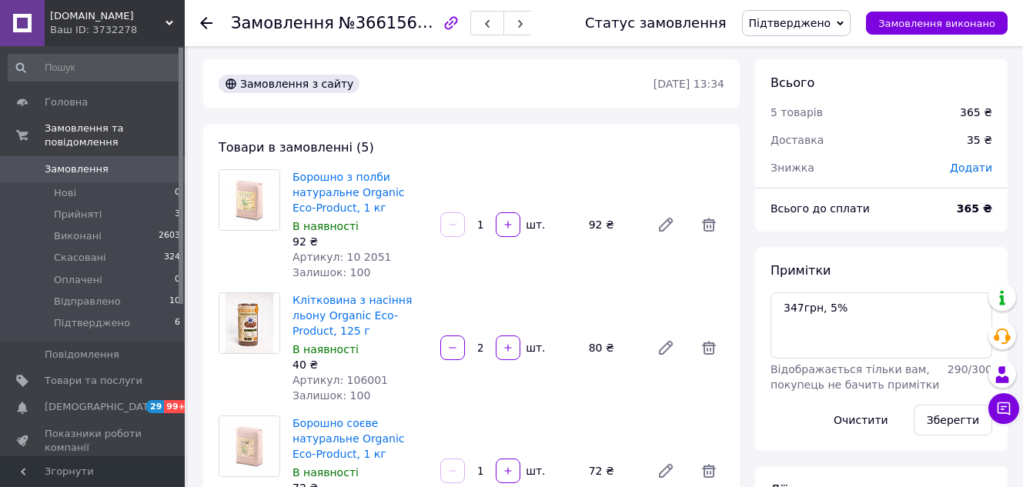
scroll to position [0, 0]
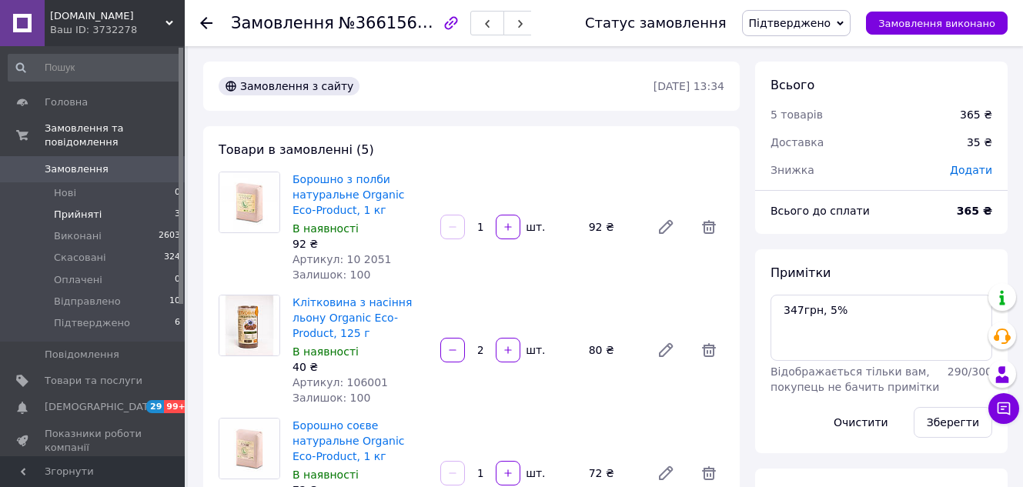
click at [104, 204] on li "Прийняті 3" at bounding box center [94, 215] width 189 height 22
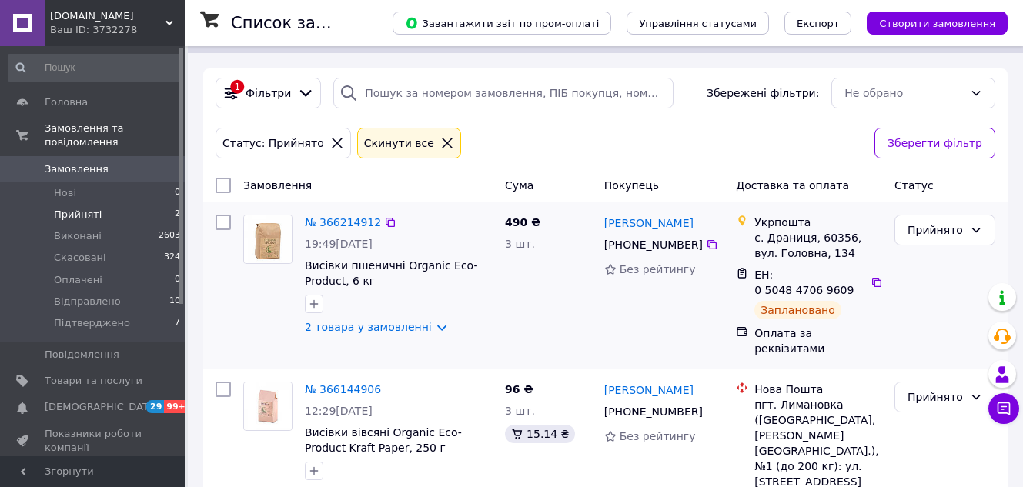
scroll to position [64, 0]
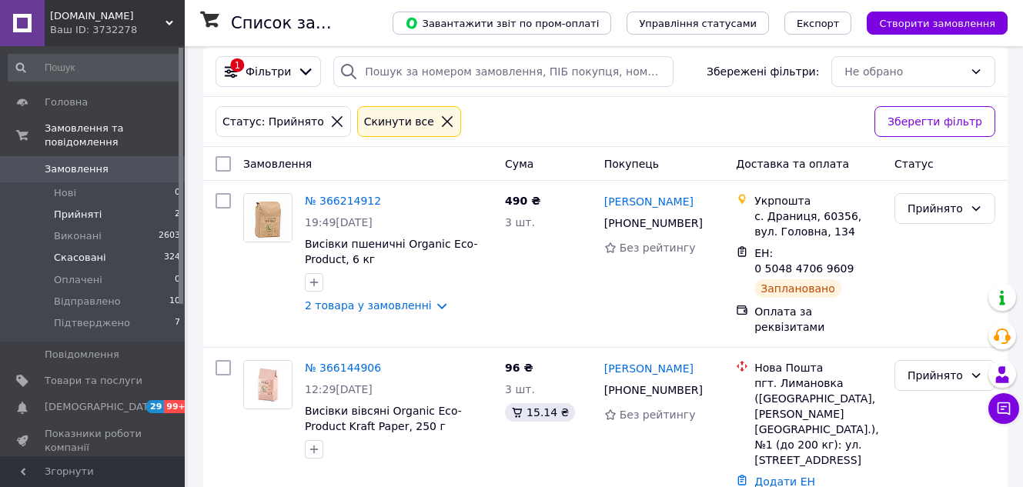
click at [82, 251] on span "Скасовані" at bounding box center [80, 258] width 52 height 14
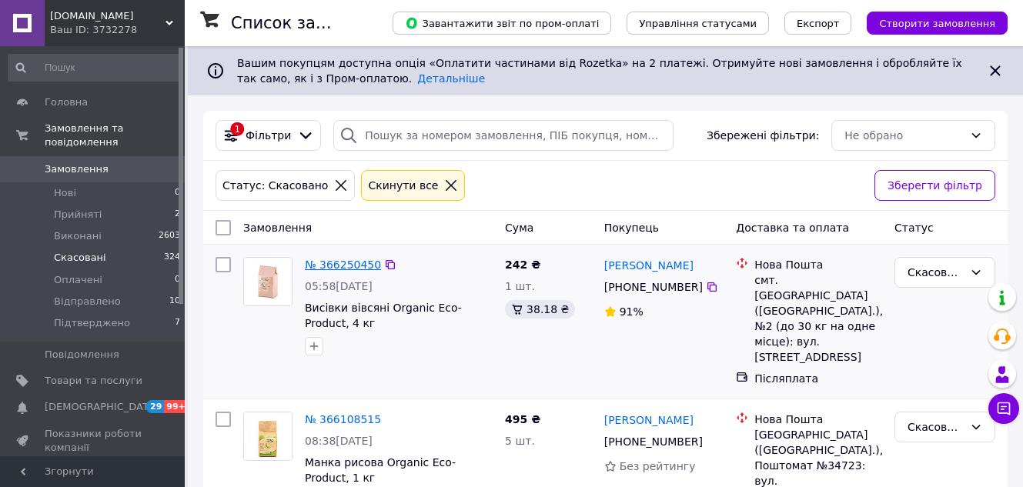
click at [336, 264] on link "№ 366250450" at bounding box center [343, 265] width 76 height 12
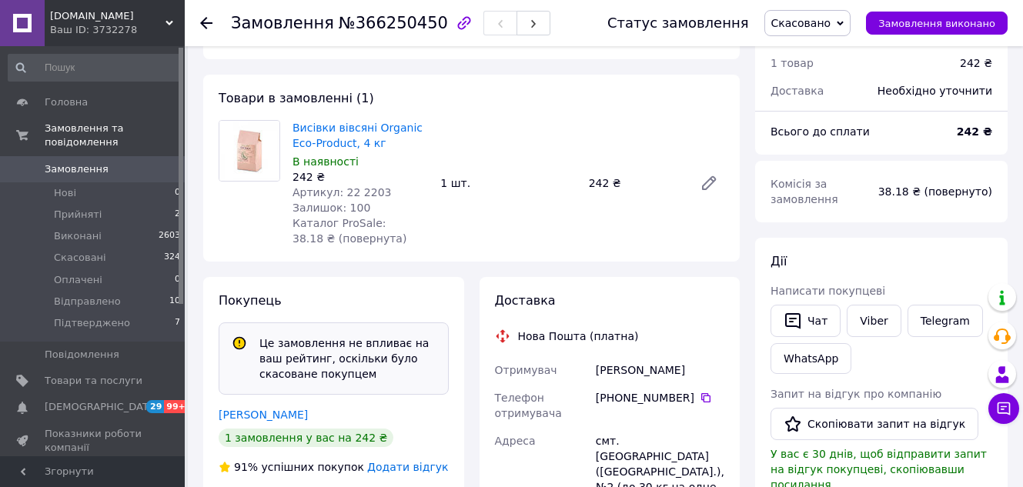
scroll to position [231, 0]
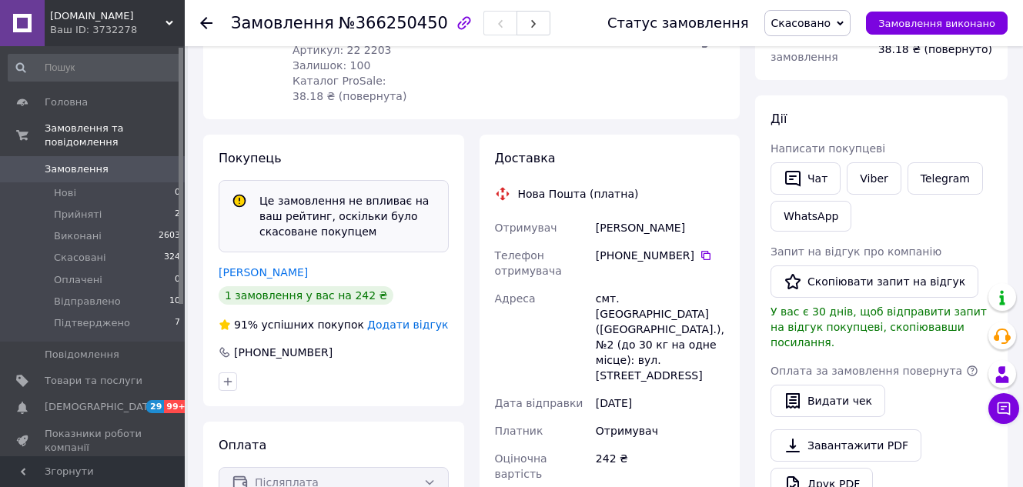
drag, startPoint x: 597, startPoint y: 257, endPoint x: 686, endPoint y: 256, distance: 88.5
click at [686, 256] on div "[PHONE_NUMBER]" at bounding box center [660, 255] width 129 height 15
copy div "[PHONE_NUMBER]"
drag, startPoint x: 598, startPoint y: 222, endPoint x: 681, endPoint y: 226, distance: 83.2
click at [681, 226] on div "[PERSON_NAME]" at bounding box center [660, 228] width 135 height 28
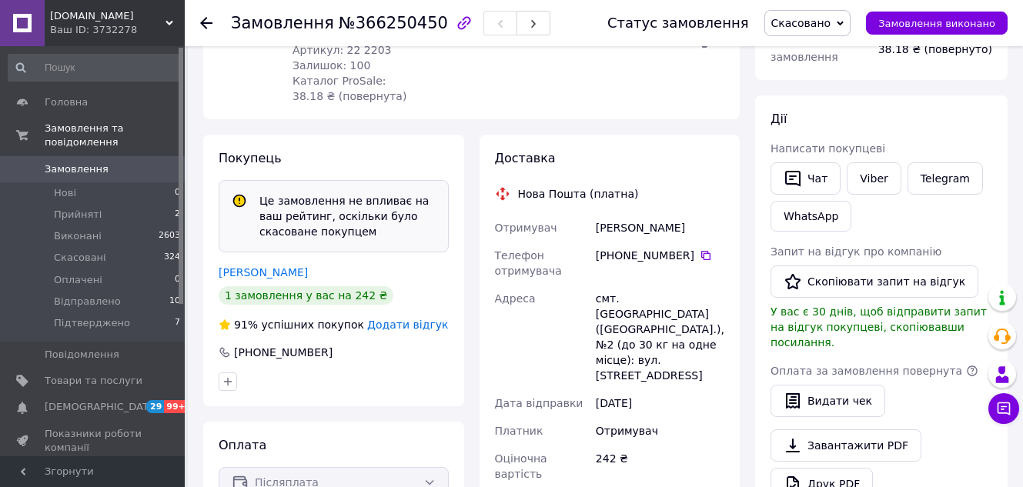
copy div "[PERSON_NAME]"
drag, startPoint x: 619, startPoint y: 296, endPoint x: 673, endPoint y: 314, distance: 56.7
click at [673, 314] on div "смт. [GEOGRAPHIC_DATA] ([GEOGRAPHIC_DATA].), №2 (до 30 кг на одне місце): вул. …" at bounding box center [660, 337] width 135 height 105
copy div "[GEOGRAPHIC_DATA]"
